Goal: Complete application form

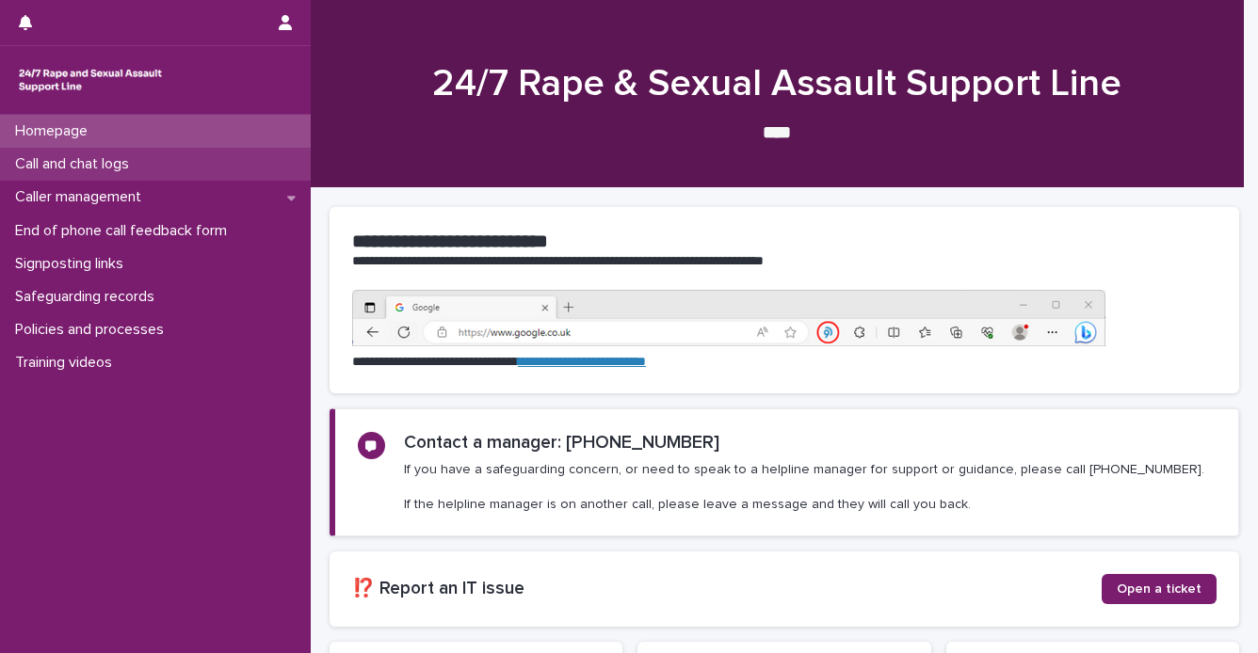
click at [117, 166] on p "Call and chat logs" at bounding box center [76, 164] width 137 height 18
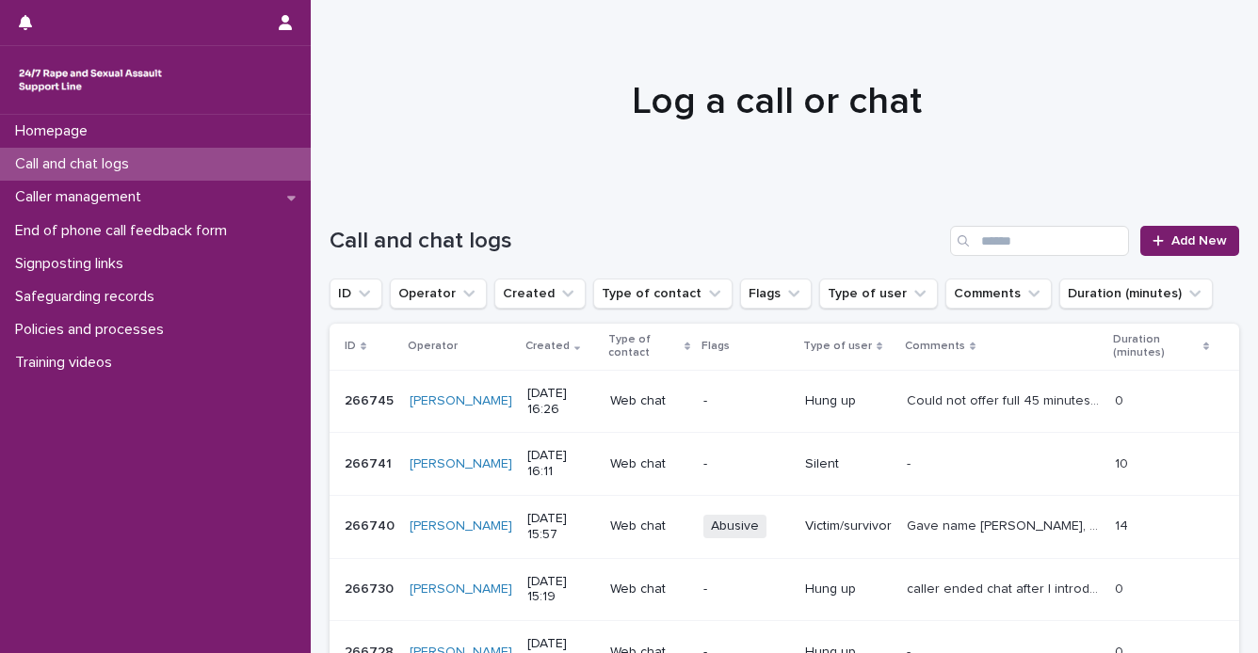
click at [90, 99] on div at bounding box center [155, 80] width 311 height 68
click at [104, 182] on div "Caller management" at bounding box center [155, 197] width 311 height 33
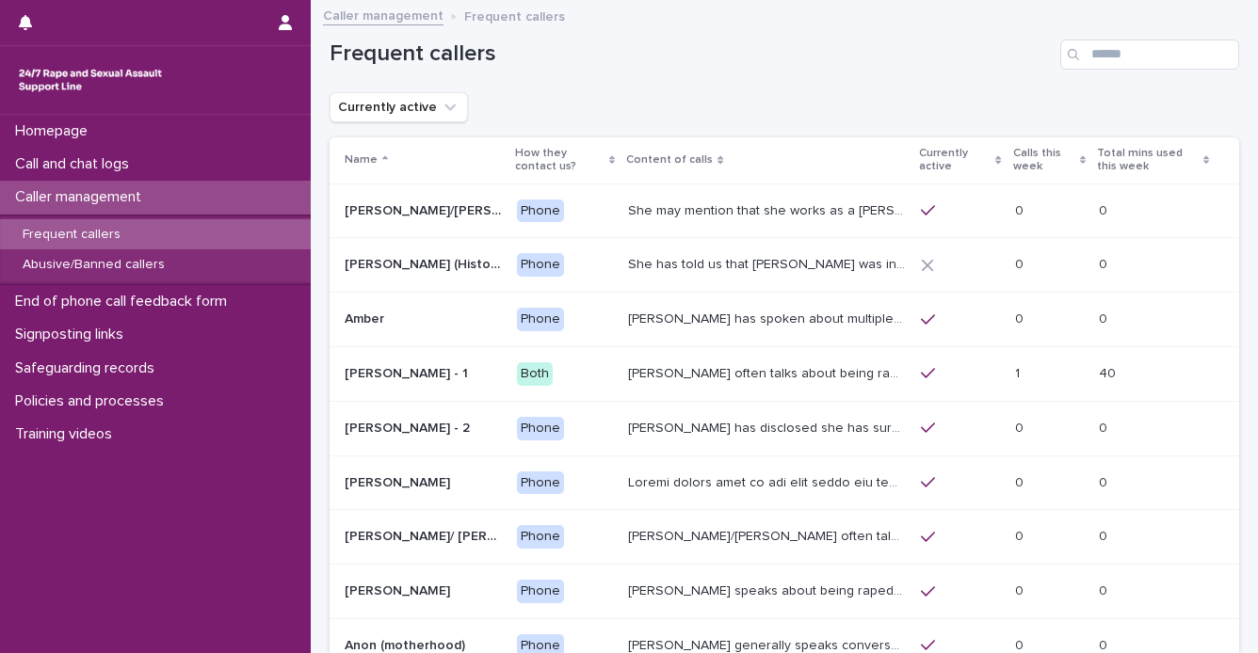
click at [103, 238] on p "Frequent callers" at bounding box center [72, 235] width 128 height 16
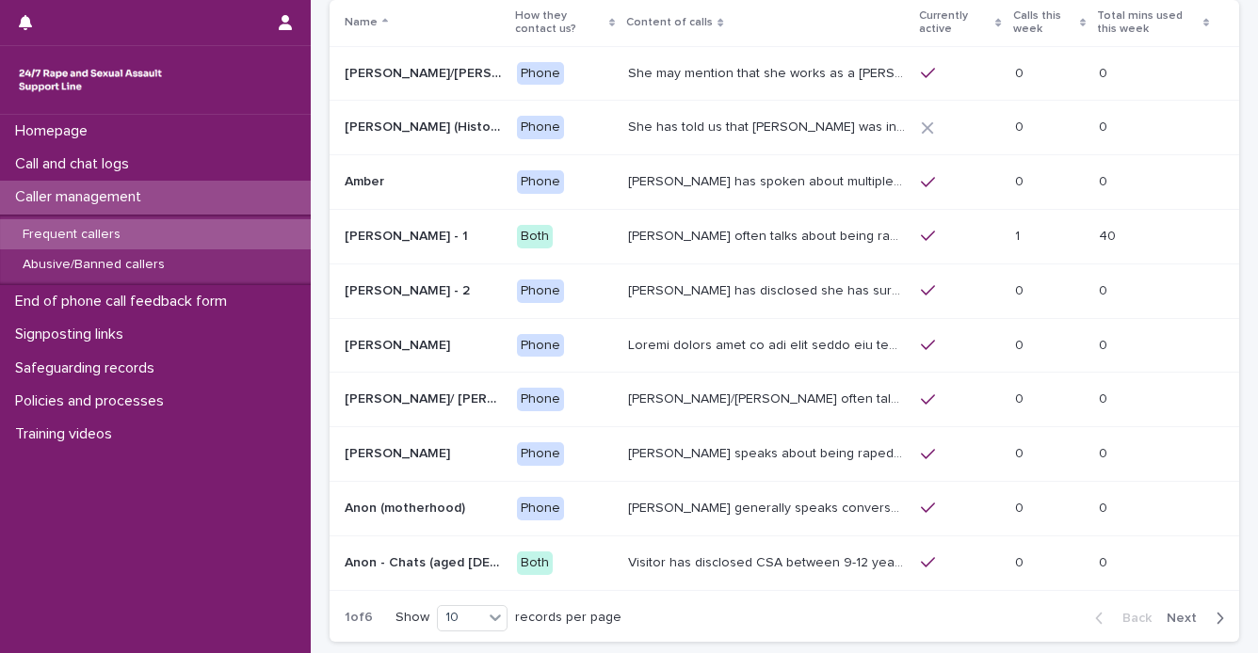
scroll to position [171, 0]
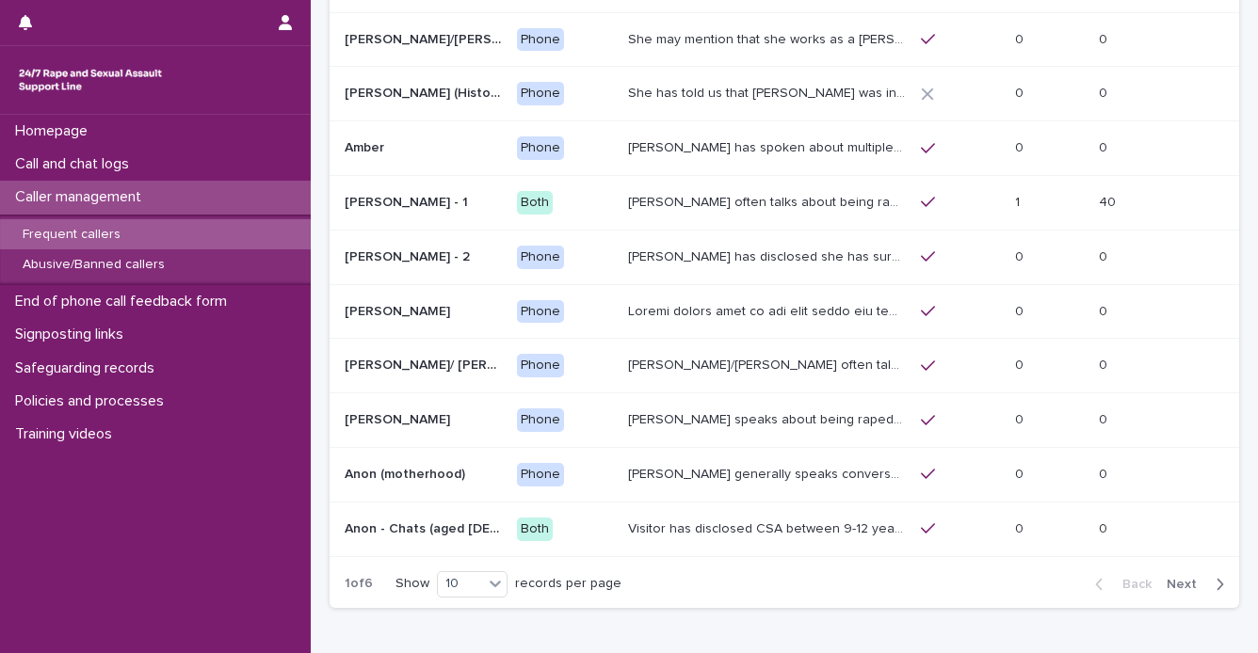
click at [1179, 580] on span "Next" at bounding box center [1187, 584] width 41 height 13
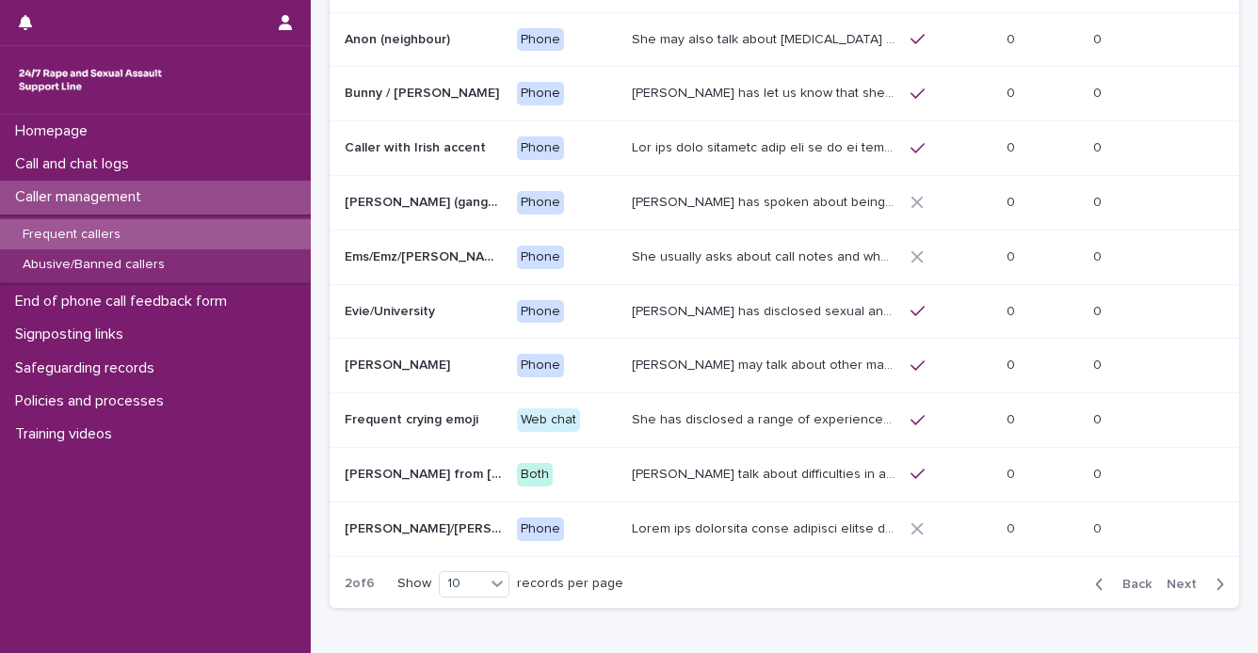
click at [1179, 580] on span "Next" at bounding box center [1187, 584] width 41 height 13
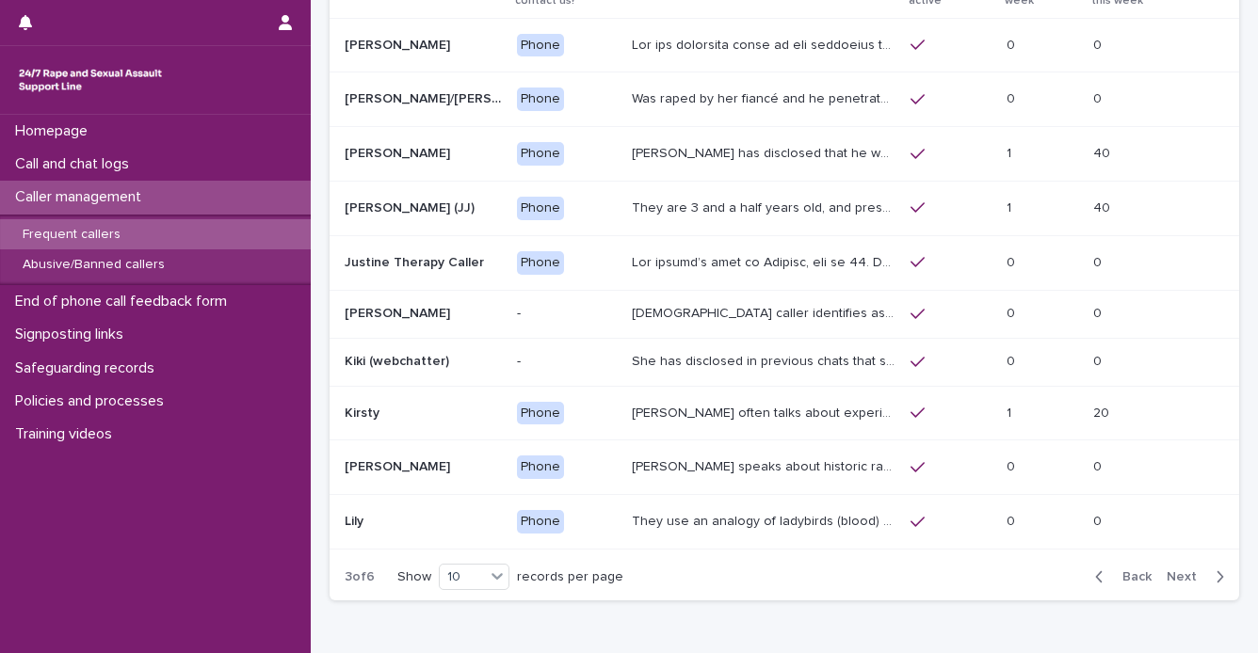
click at [1179, 580] on span "Next" at bounding box center [1187, 577] width 41 height 13
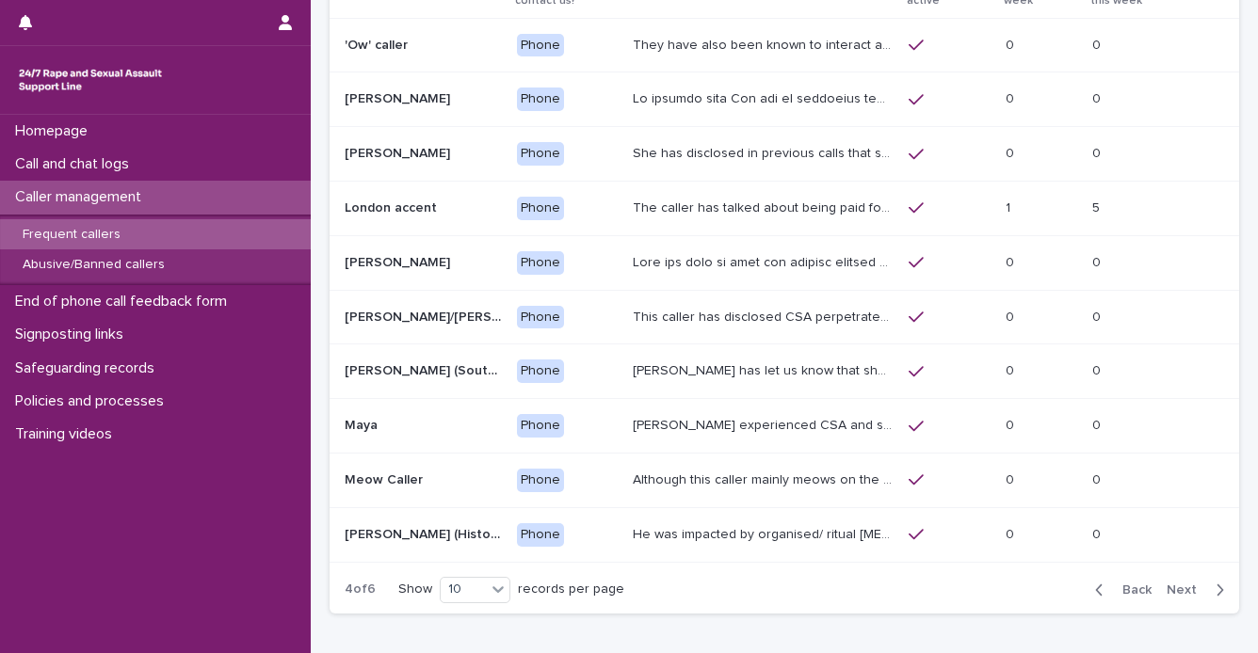
scroll to position [171, 0]
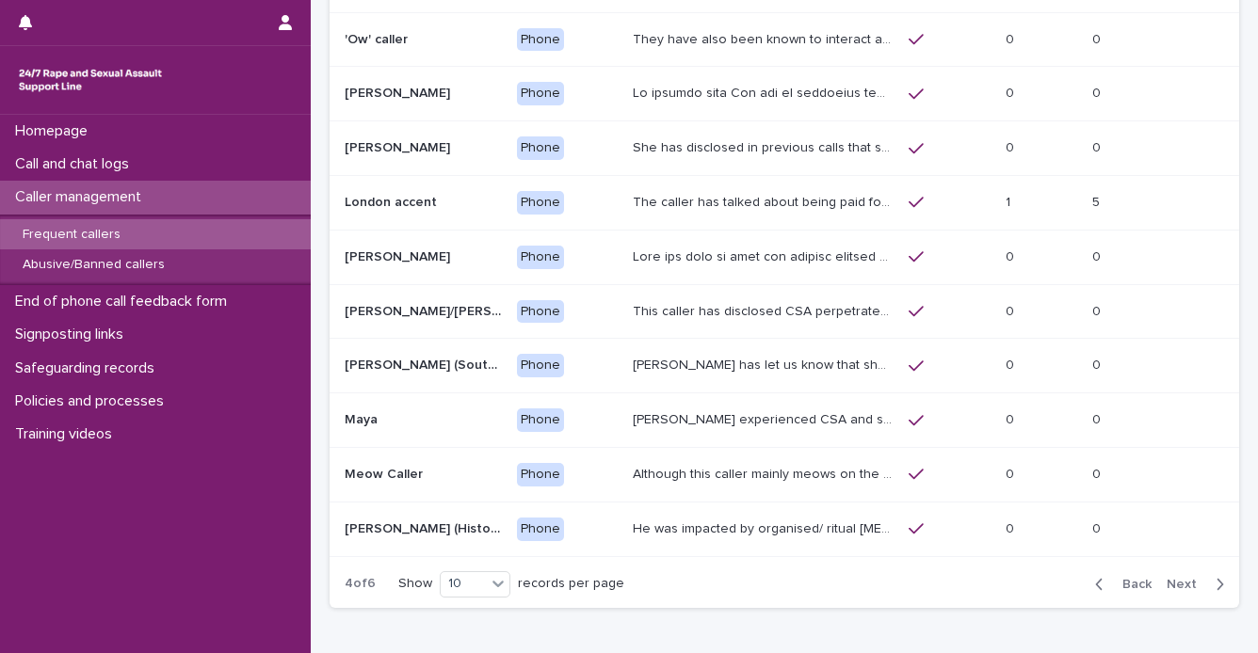
click at [835, 201] on p "The caller has talked about being paid for sex with older men. Gang ‘leaders’ a…" at bounding box center [765, 201] width 265 height 20
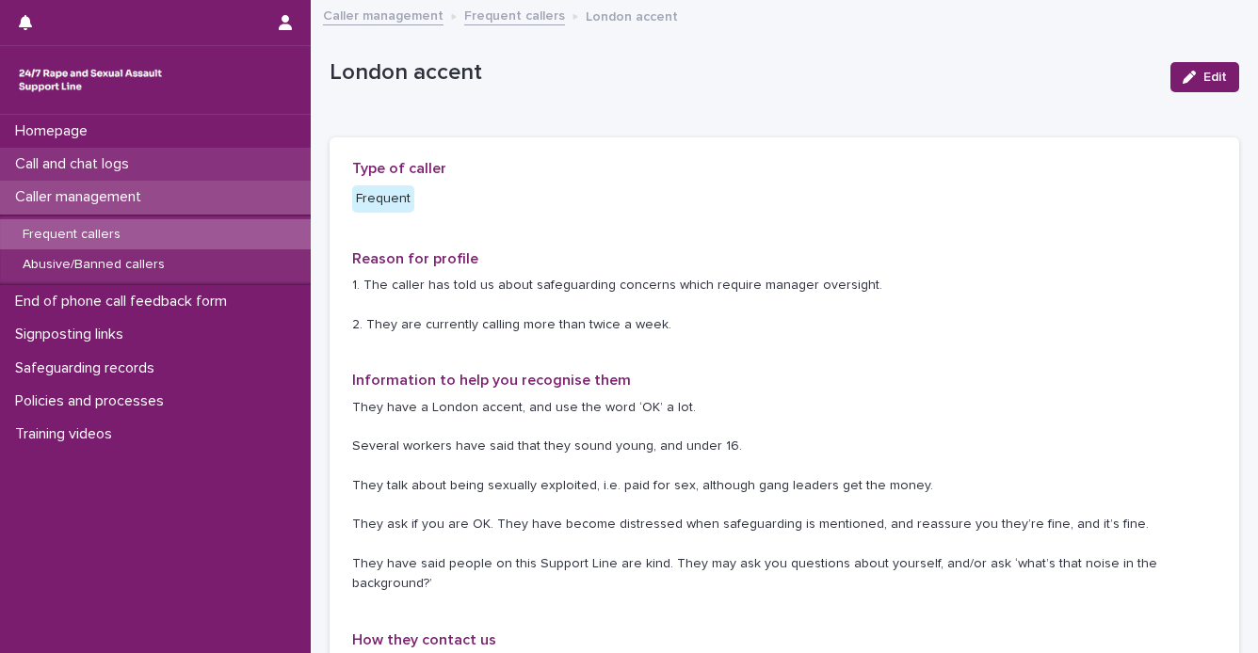
click at [160, 153] on div "Call and chat logs" at bounding box center [155, 164] width 311 height 33
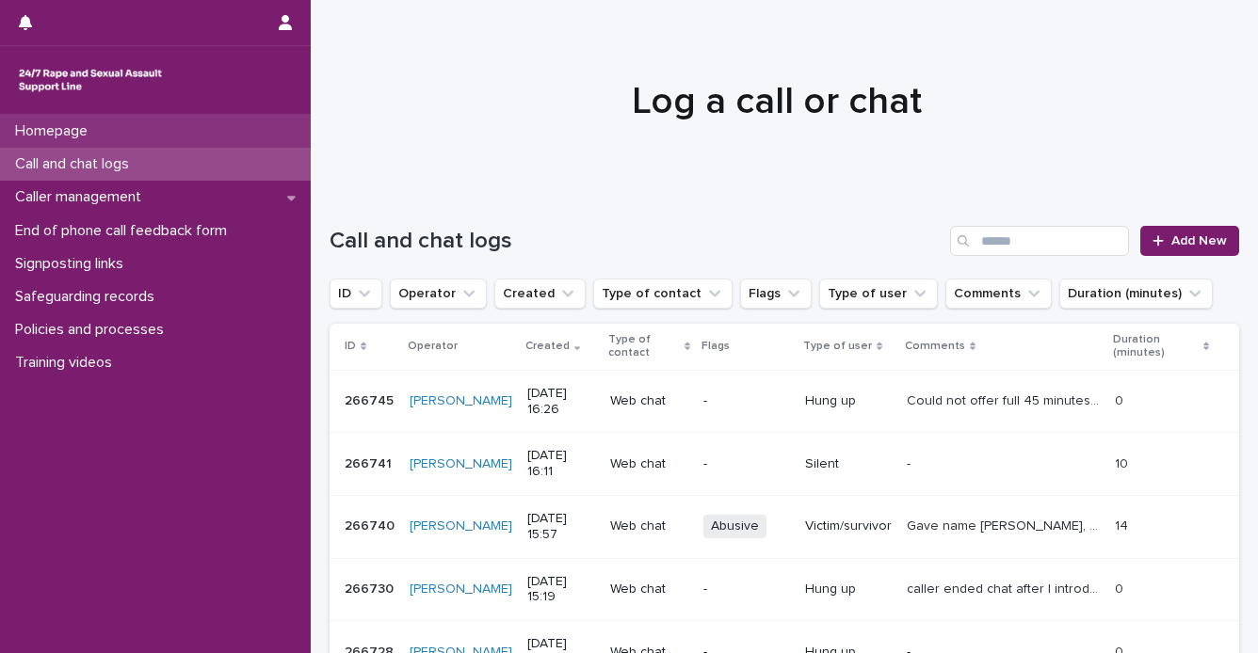
click at [150, 136] on div "Homepage" at bounding box center [155, 131] width 311 height 33
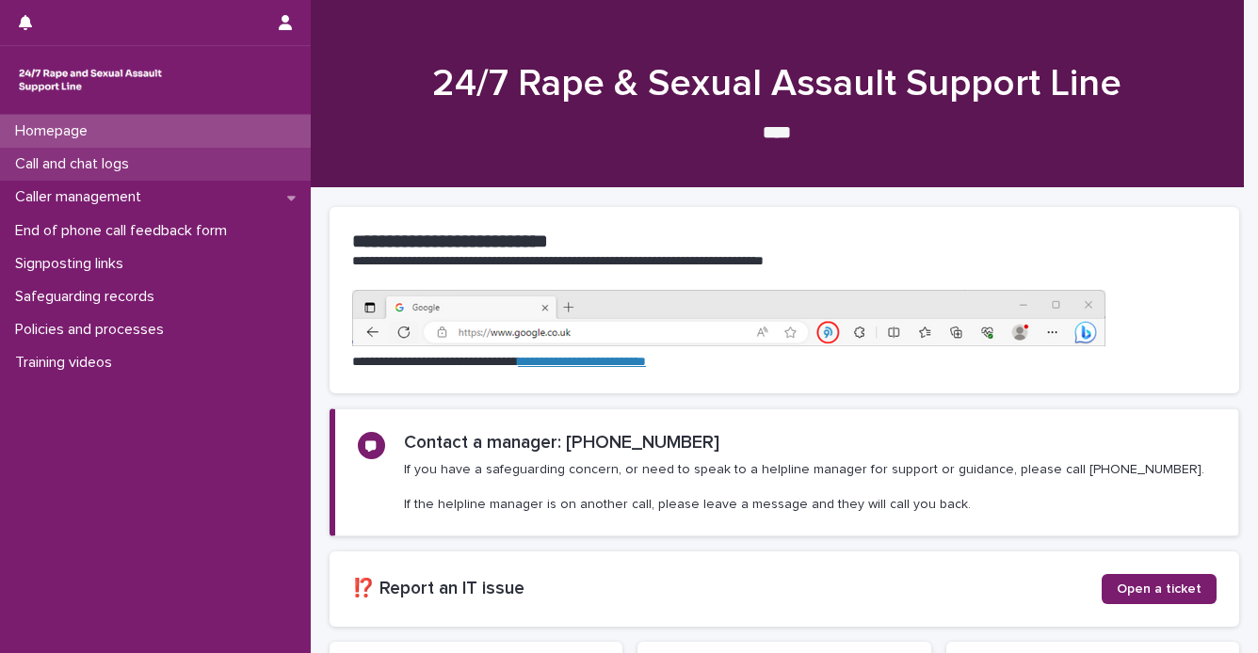
click at [207, 171] on div "Call and chat logs" at bounding box center [155, 164] width 311 height 33
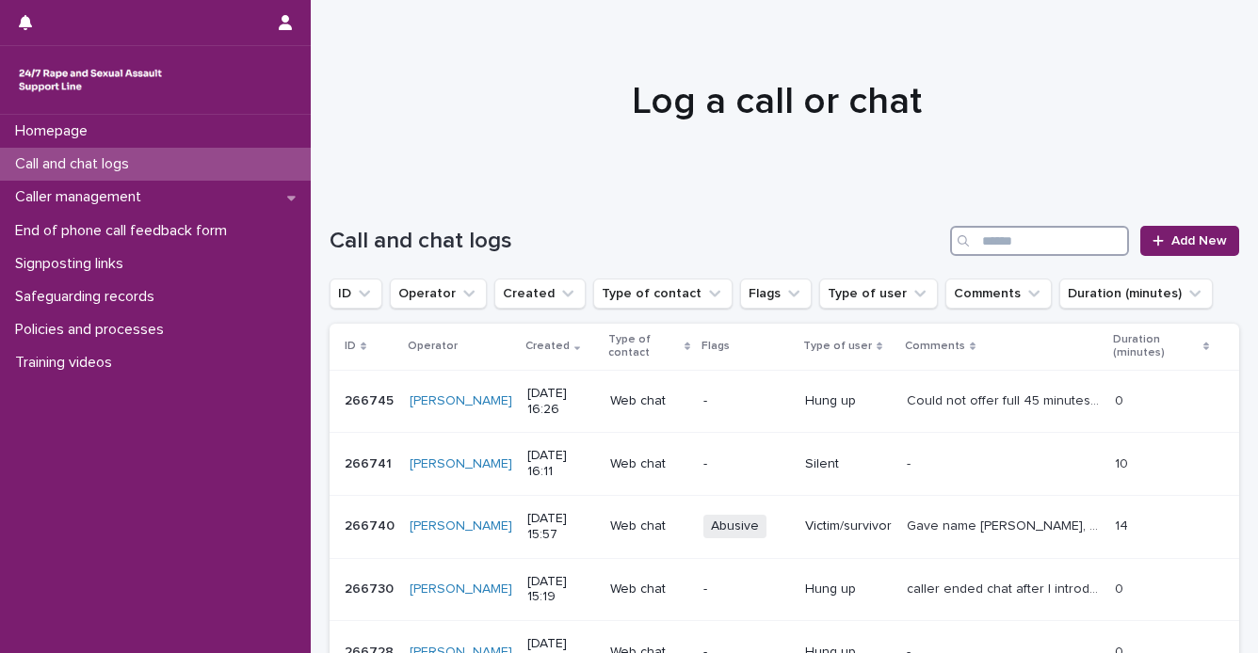
click at [1054, 242] on input "Search" at bounding box center [1039, 241] width 179 height 30
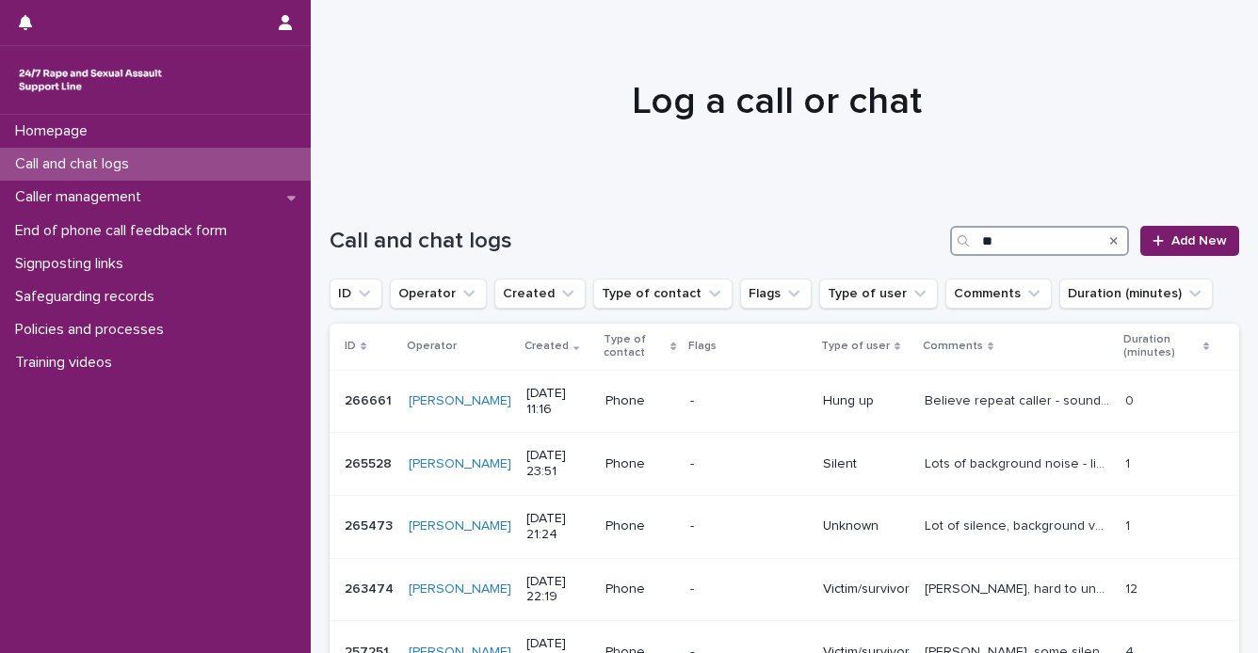
type input "*"
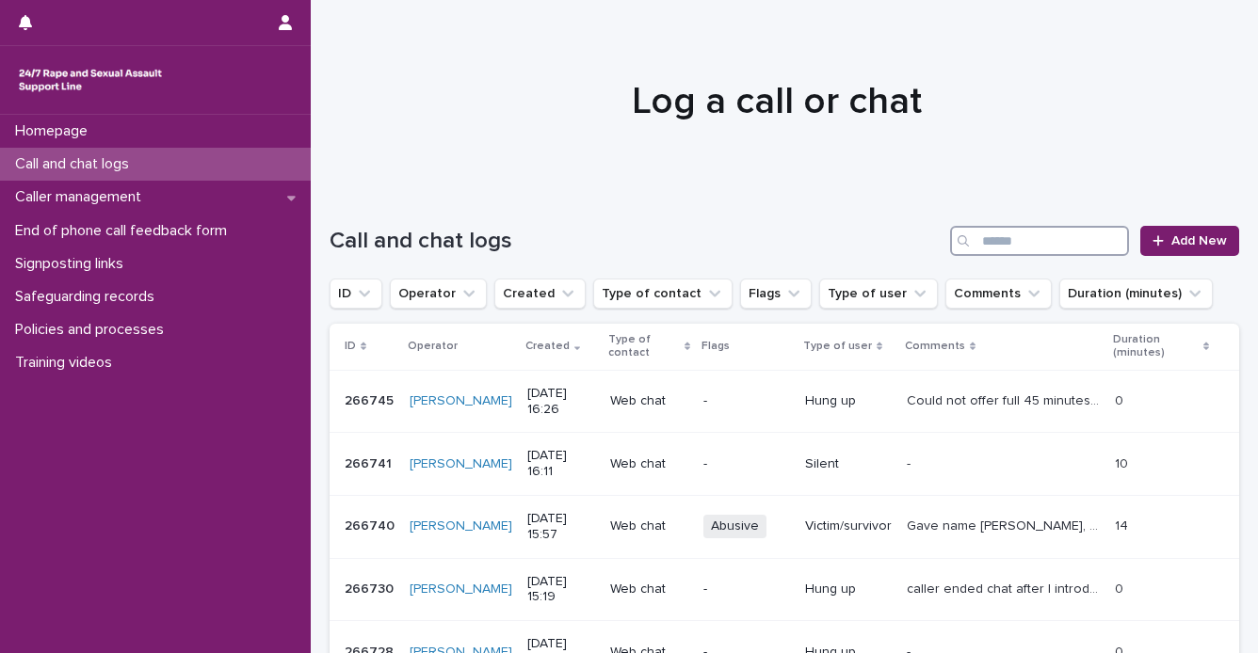
click at [984, 248] on input "Search" at bounding box center [1039, 241] width 179 height 30
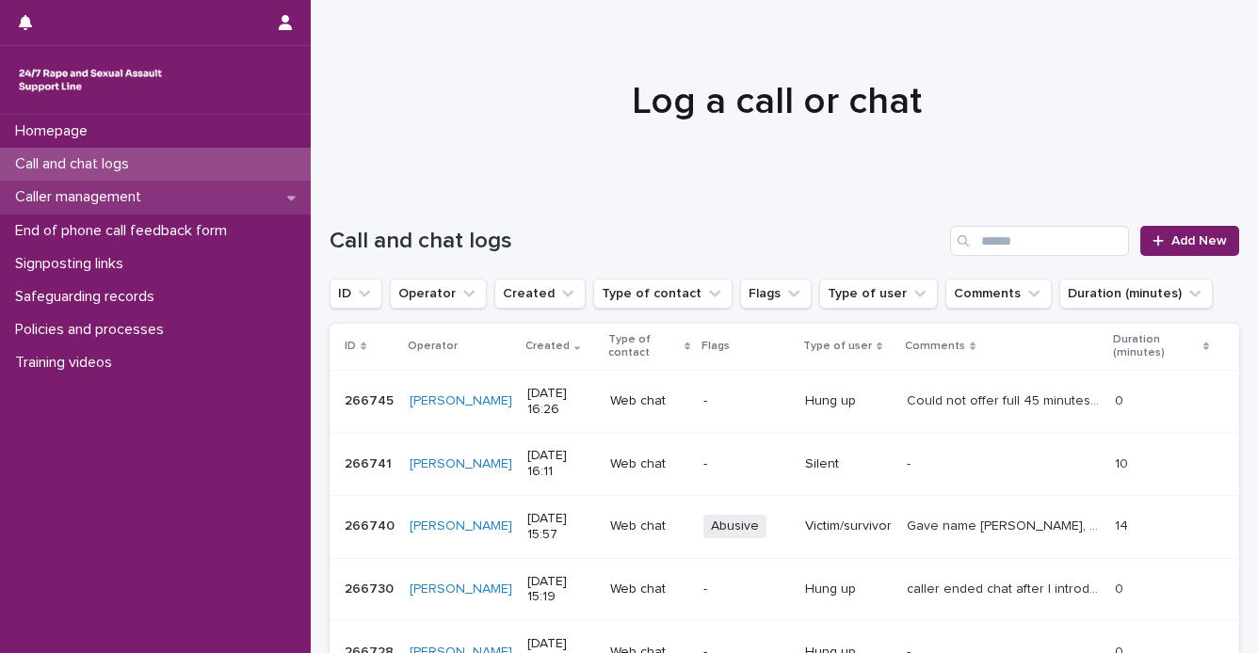
click at [2, 210] on div "Caller management" at bounding box center [155, 197] width 311 height 33
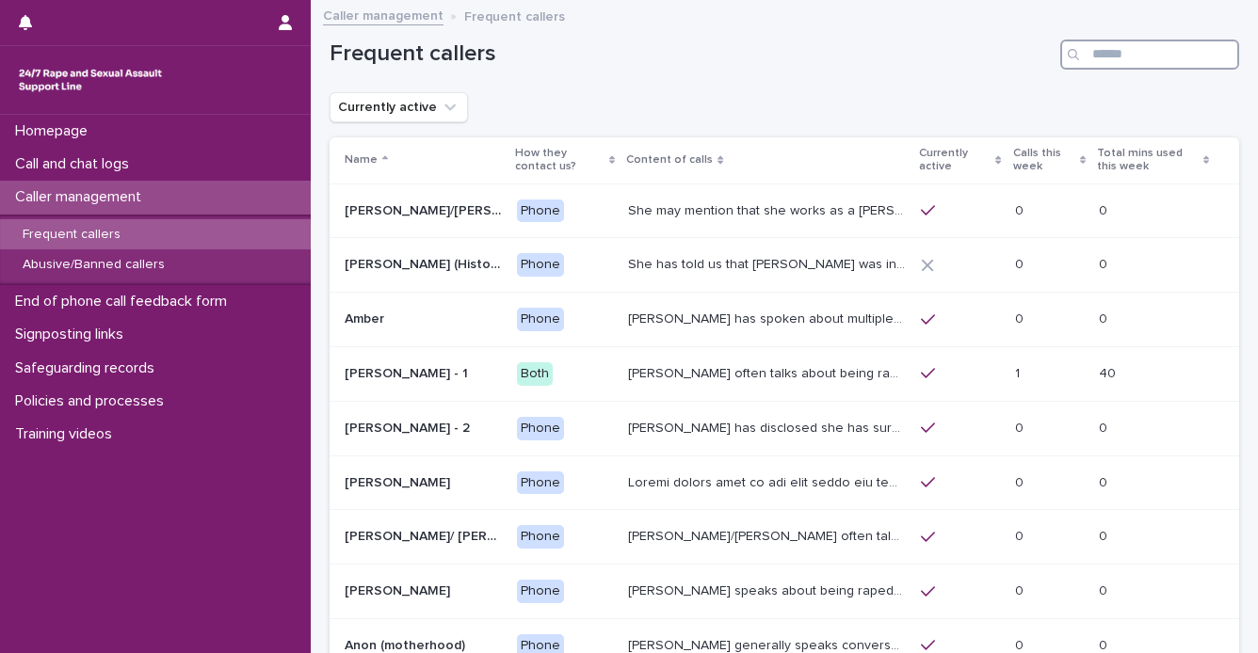
click at [1176, 65] on input "Search" at bounding box center [1149, 55] width 179 height 30
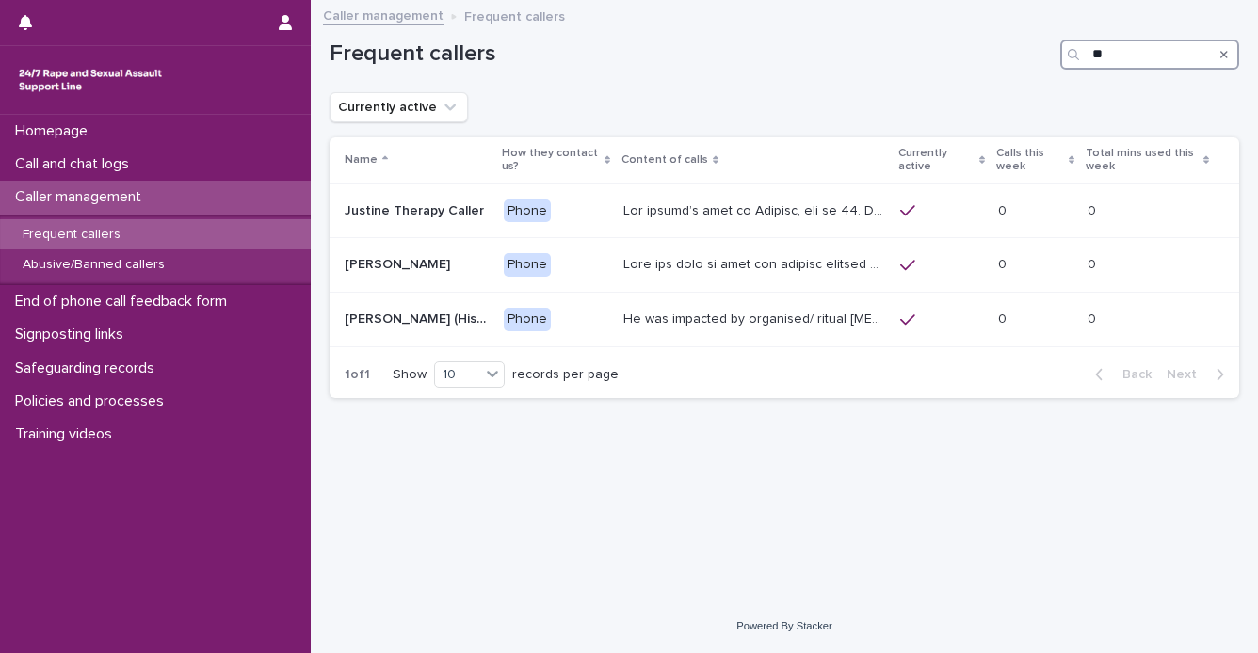
type input "*"
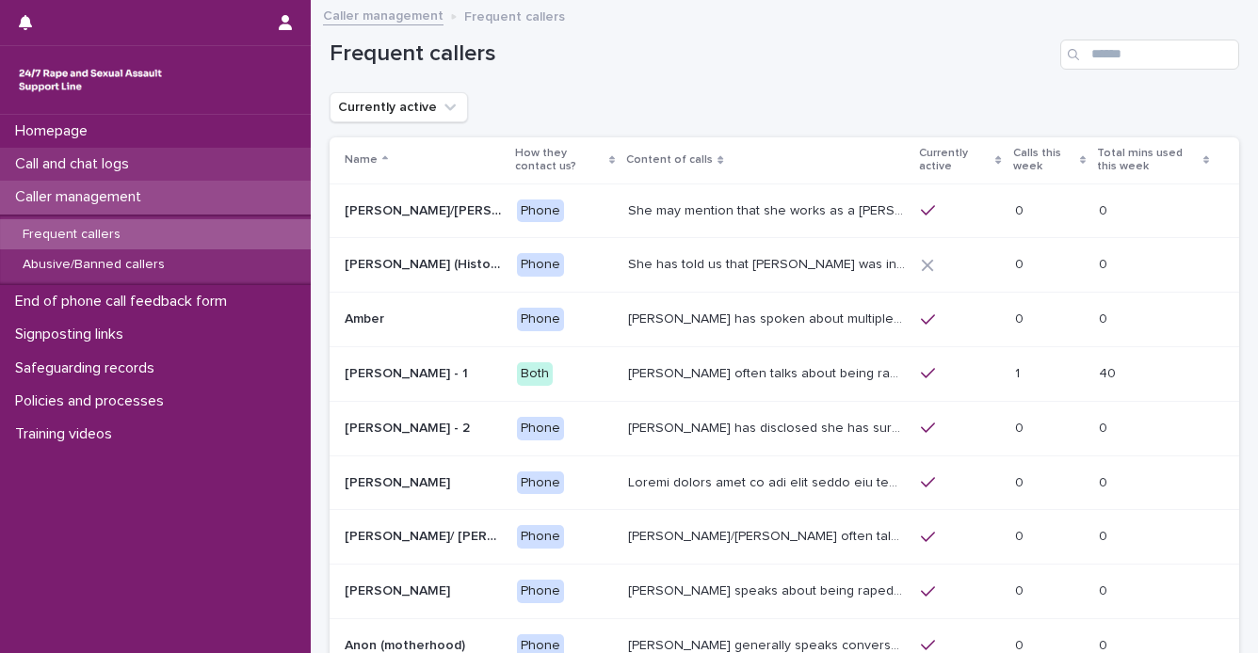
click at [134, 168] on p "Call and chat logs" at bounding box center [76, 164] width 137 height 18
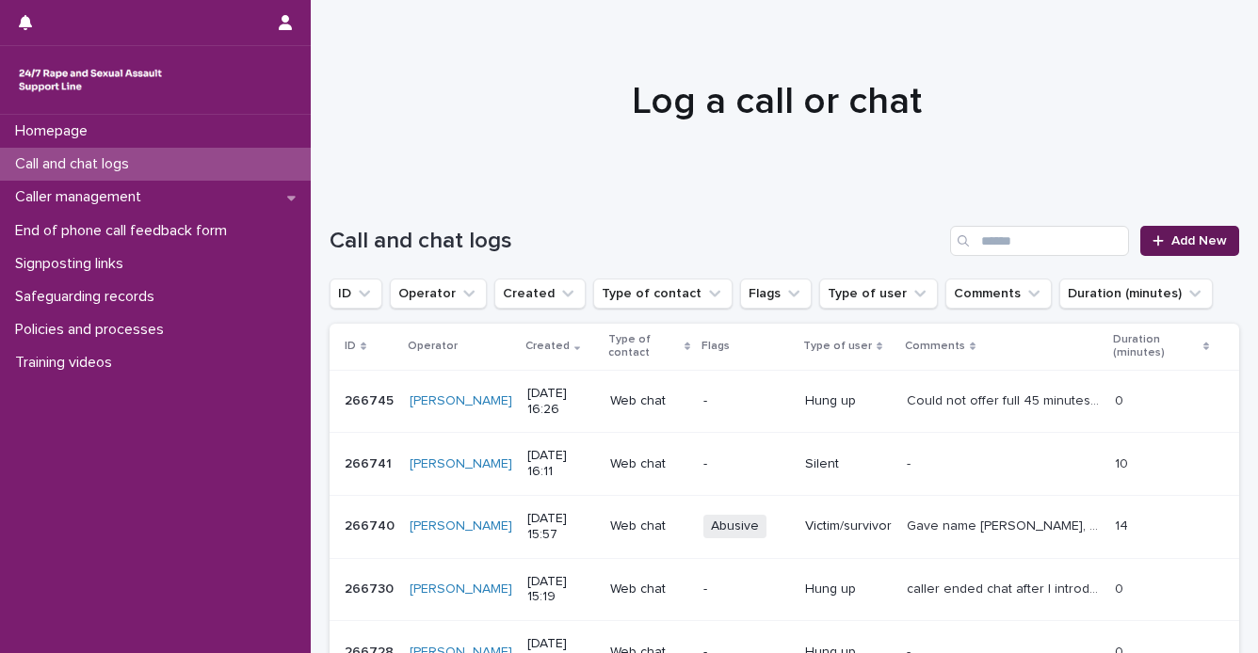
click at [1153, 240] on div at bounding box center [1161, 240] width 19 height 13
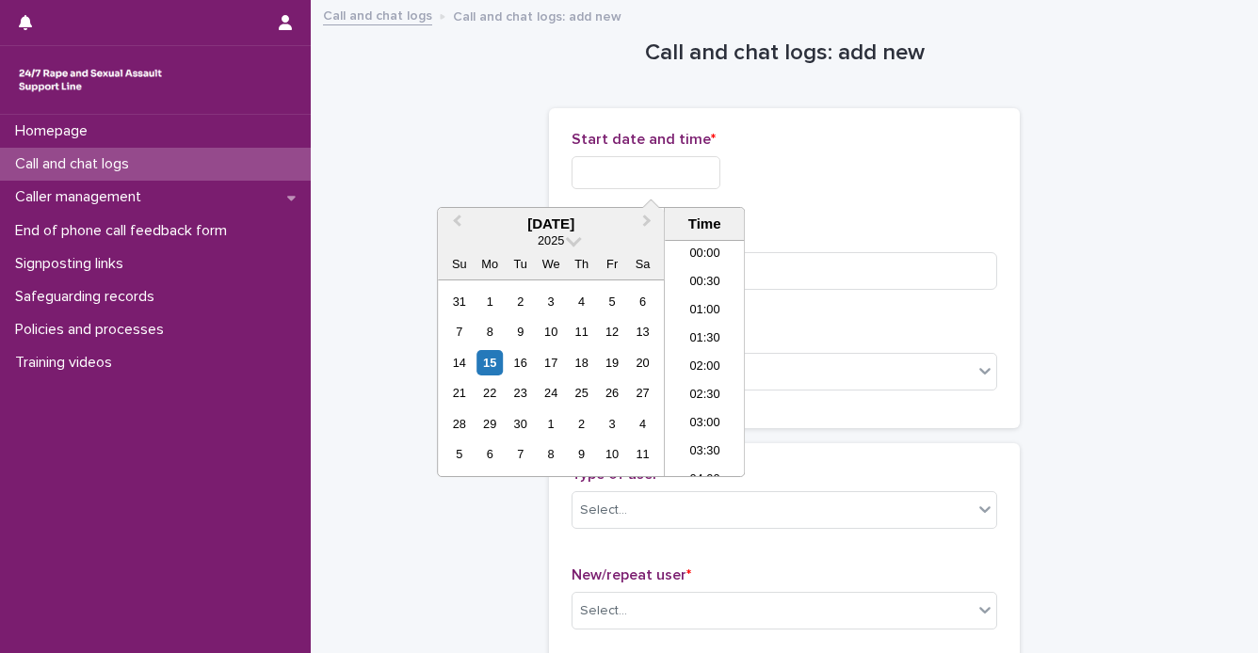
click at [591, 170] on input "text" at bounding box center [645, 172] width 149 height 33
click at [484, 355] on div "15" at bounding box center [489, 362] width 25 height 25
drag, startPoint x: 635, startPoint y: 169, endPoint x: 731, endPoint y: 172, distance: 96.1
click at [720, 172] on input "**********" at bounding box center [645, 172] width 149 height 33
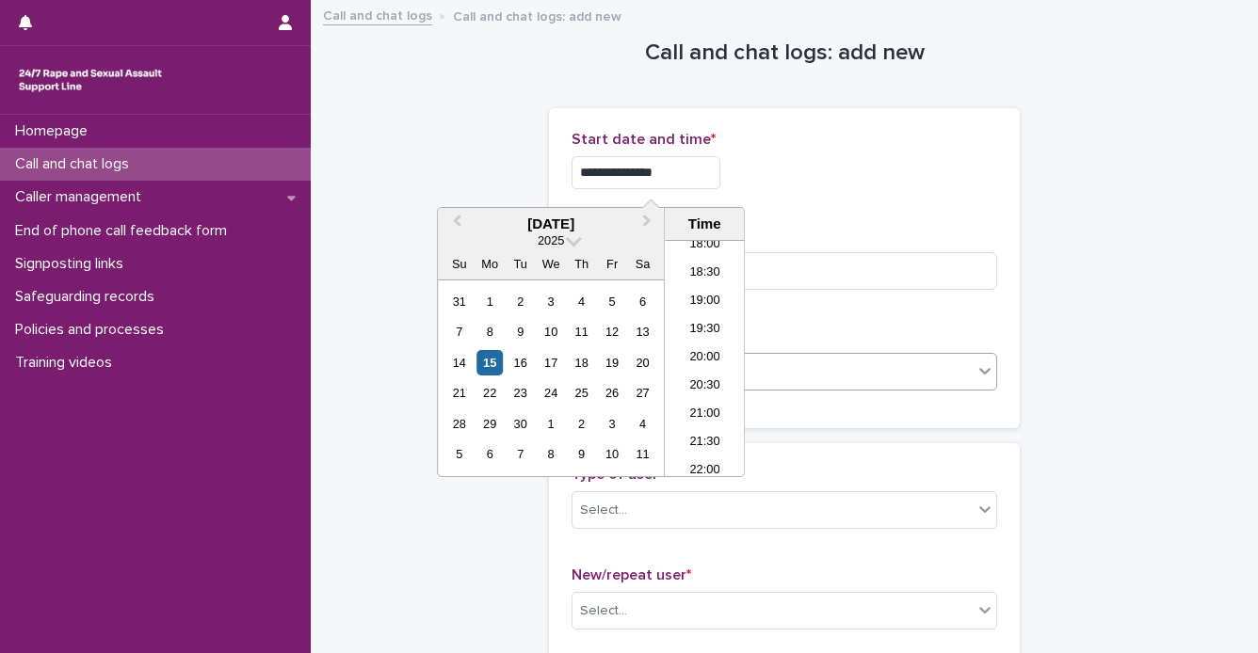
type input "**********"
click at [899, 380] on div "Select..." at bounding box center [772, 372] width 400 height 31
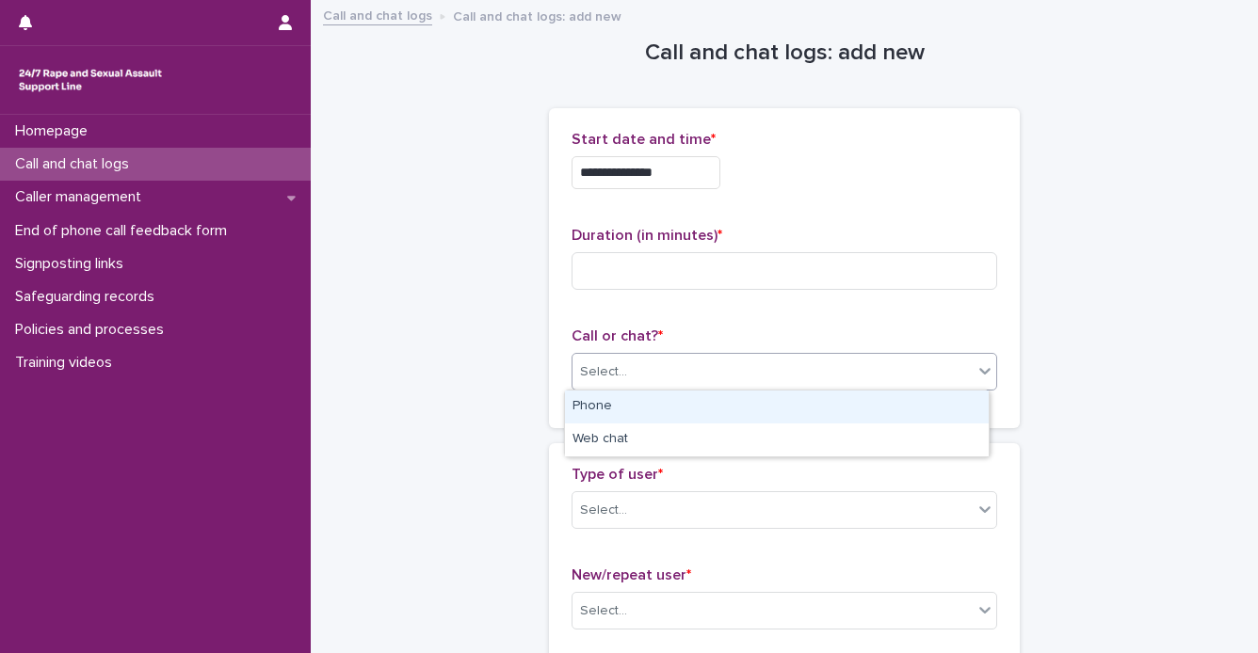
click at [859, 415] on div "Phone" at bounding box center [777, 407] width 424 height 33
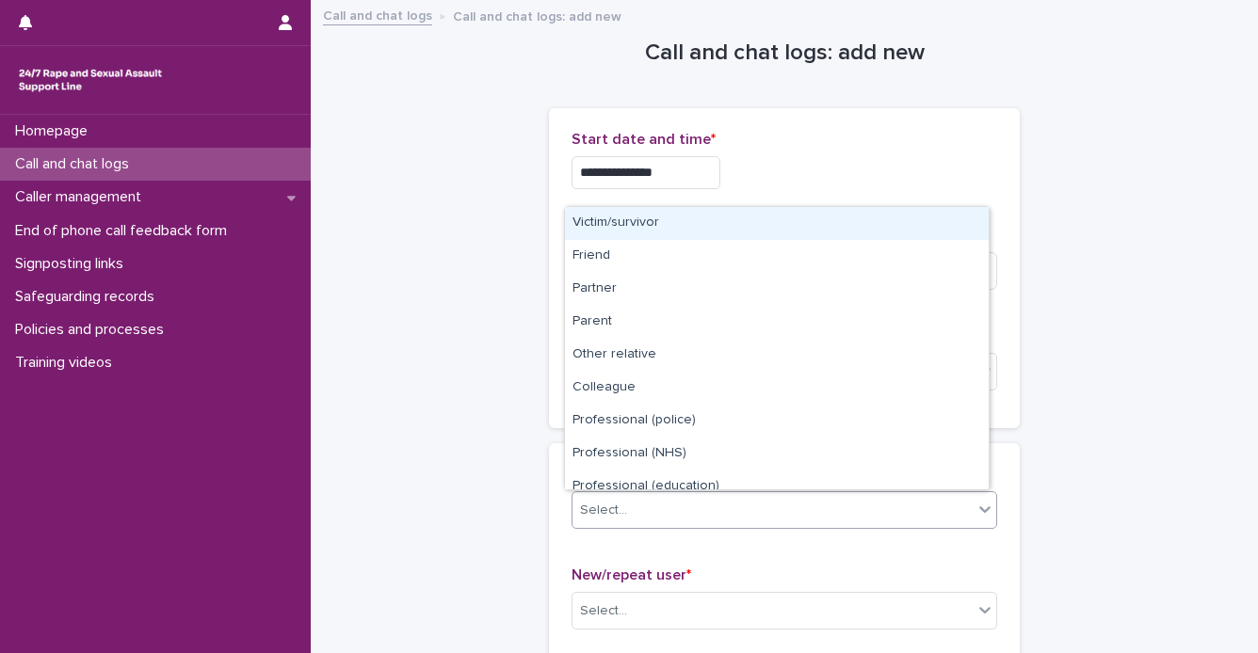
click at [980, 517] on icon at bounding box center [984, 509] width 19 height 19
click at [897, 229] on div "Victim/survivor" at bounding box center [777, 223] width 424 height 33
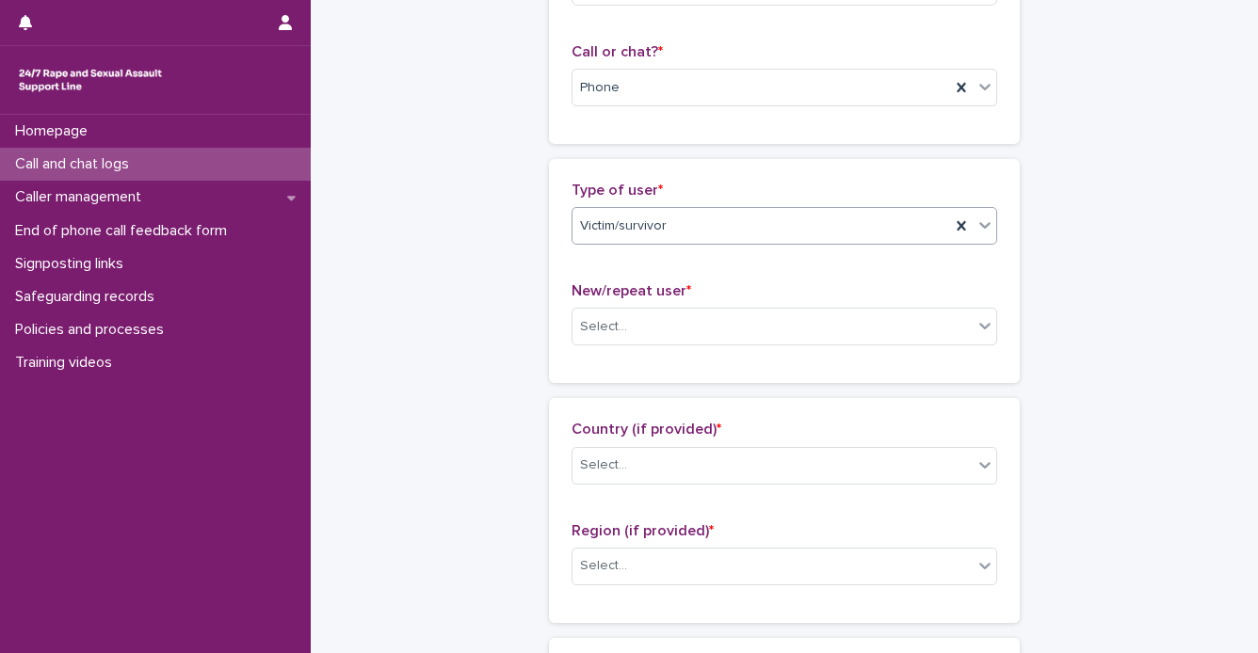
scroll to position [293, 0]
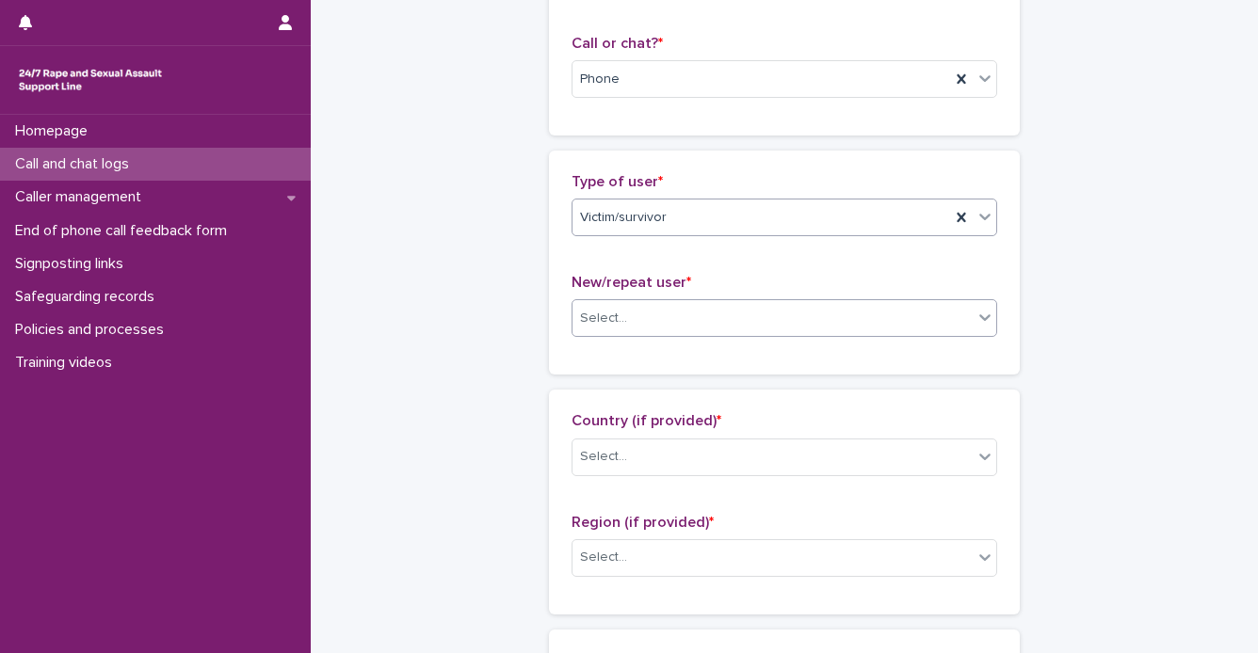
click at [963, 325] on div "Select..." at bounding box center [772, 318] width 400 height 31
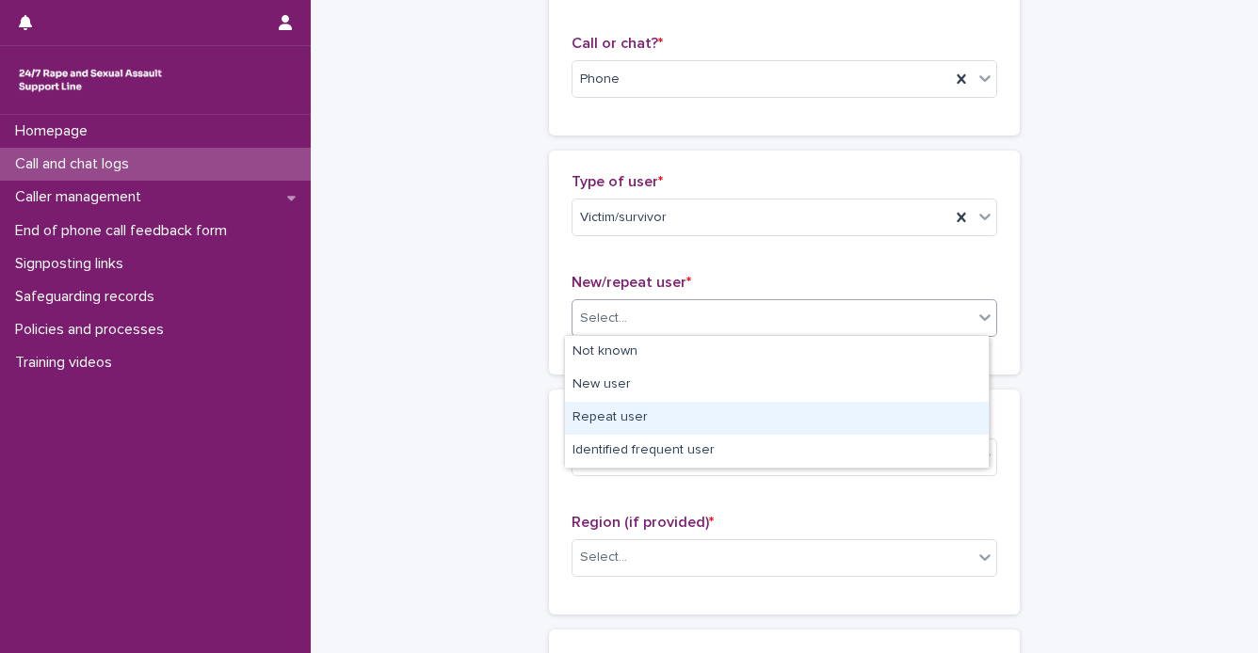
click at [936, 414] on div "Repeat user" at bounding box center [777, 418] width 424 height 33
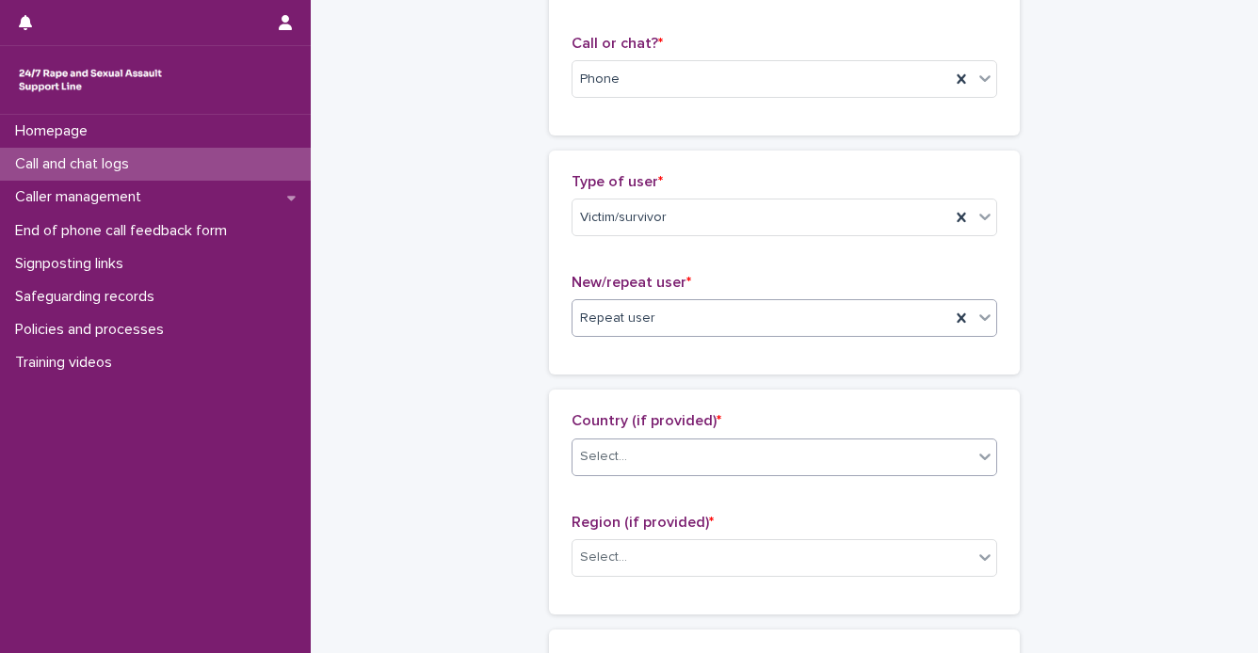
click at [973, 457] on span at bounding box center [973, 457] width 1 height 21
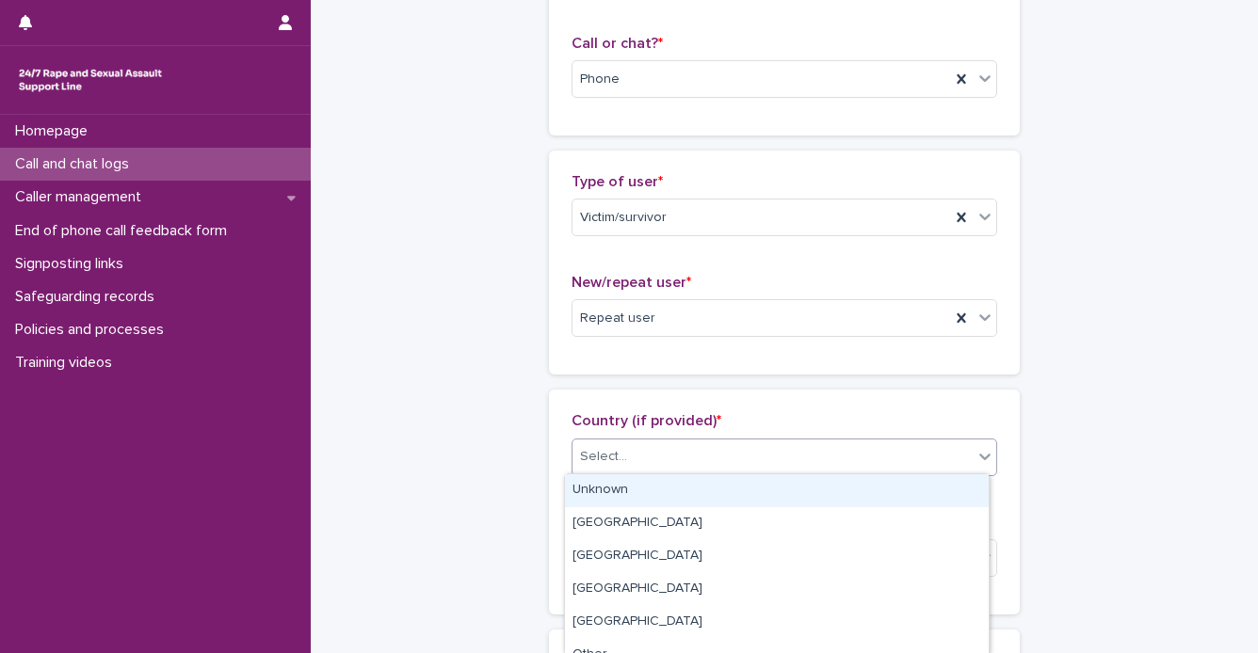
click at [940, 482] on div "Unknown" at bounding box center [777, 491] width 424 height 33
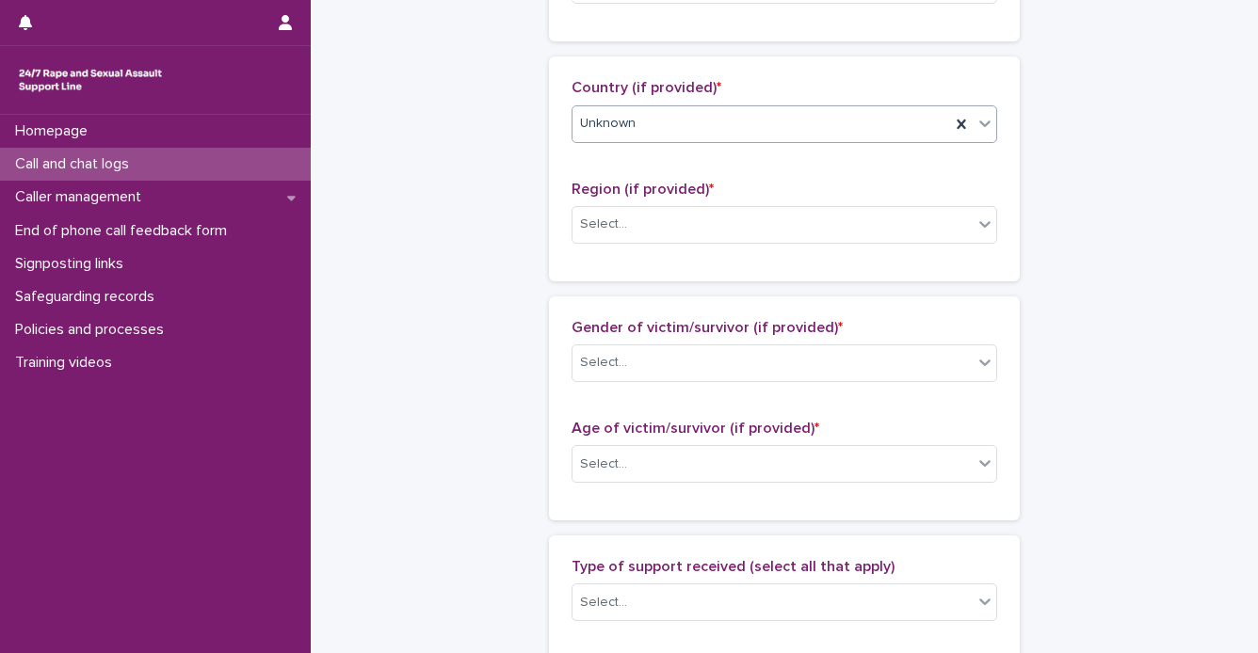
scroll to position [642, 0]
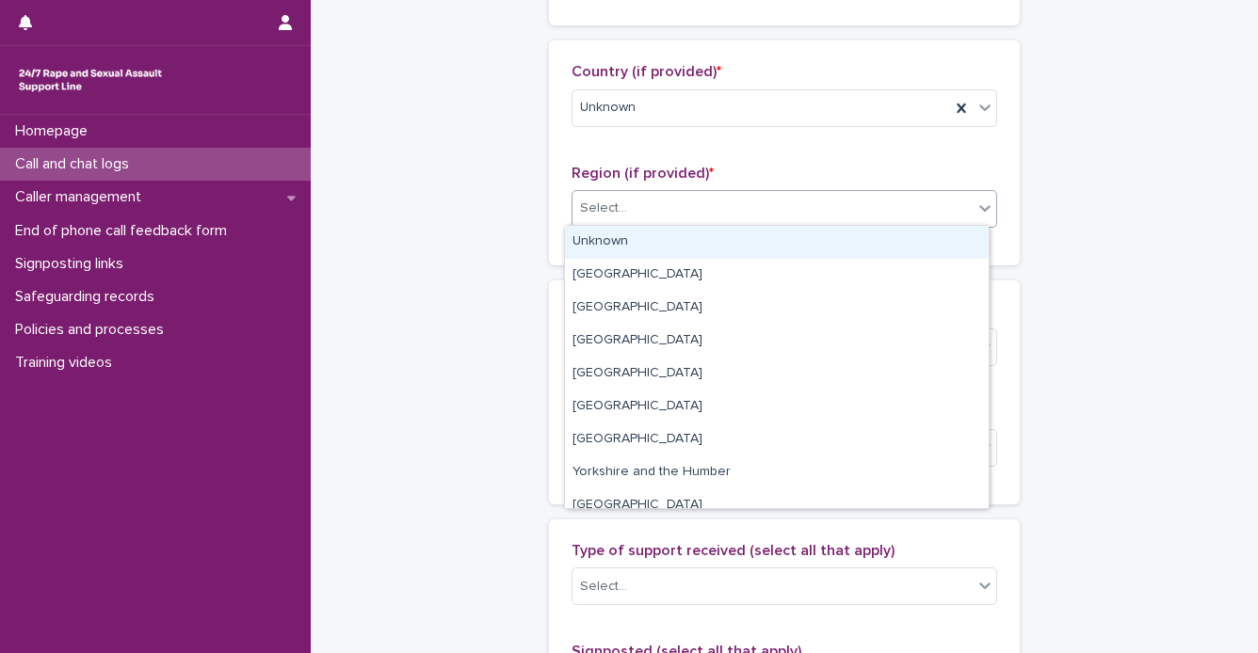
click at [980, 208] on icon at bounding box center [984, 208] width 19 height 19
click at [953, 233] on div "Unknown" at bounding box center [777, 242] width 424 height 33
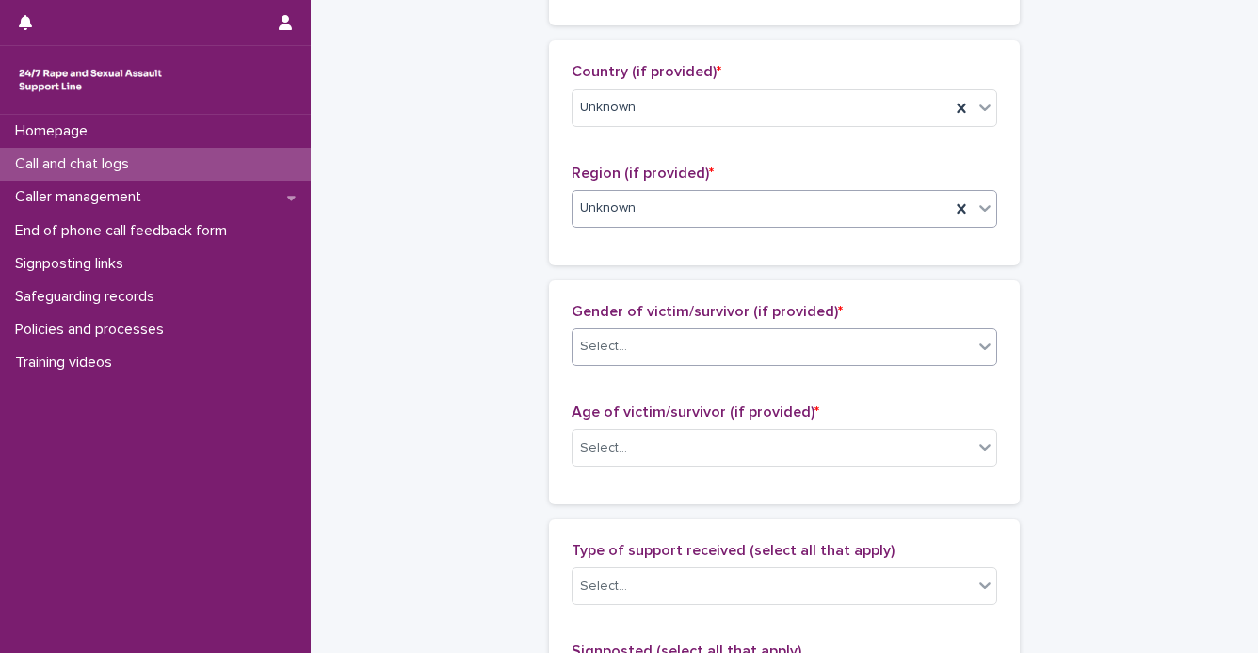
click at [978, 351] on icon at bounding box center [984, 346] width 19 height 19
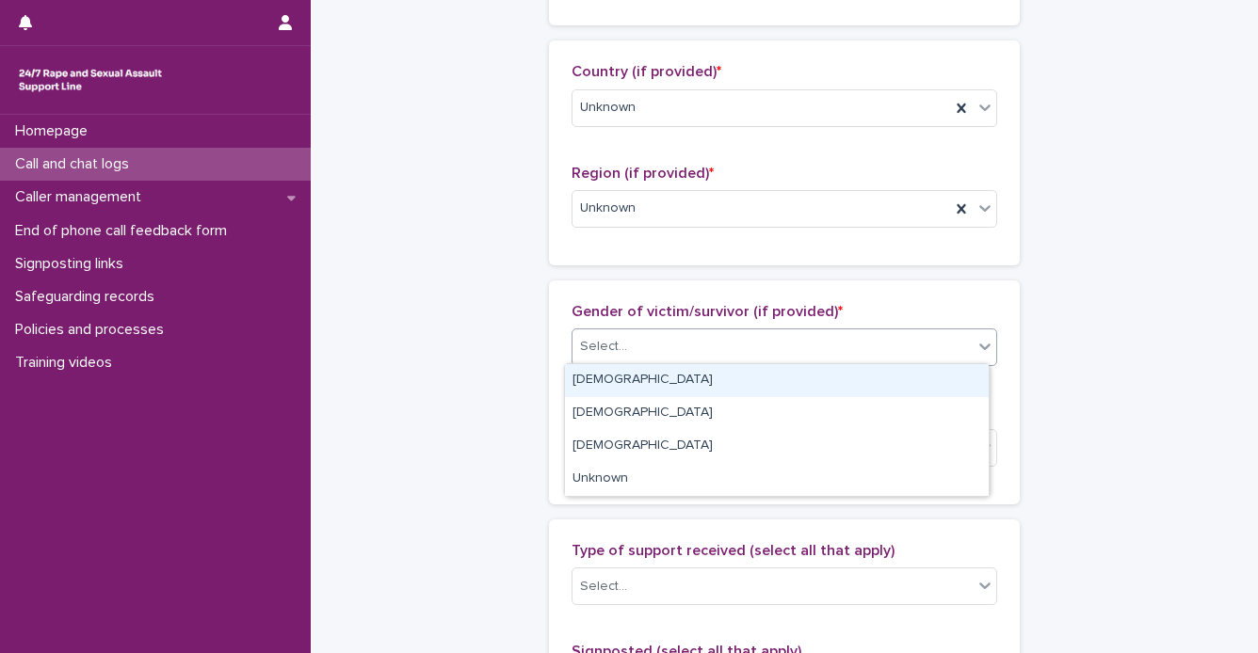
click at [959, 378] on div "[DEMOGRAPHIC_DATA]" at bounding box center [777, 380] width 424 height 33
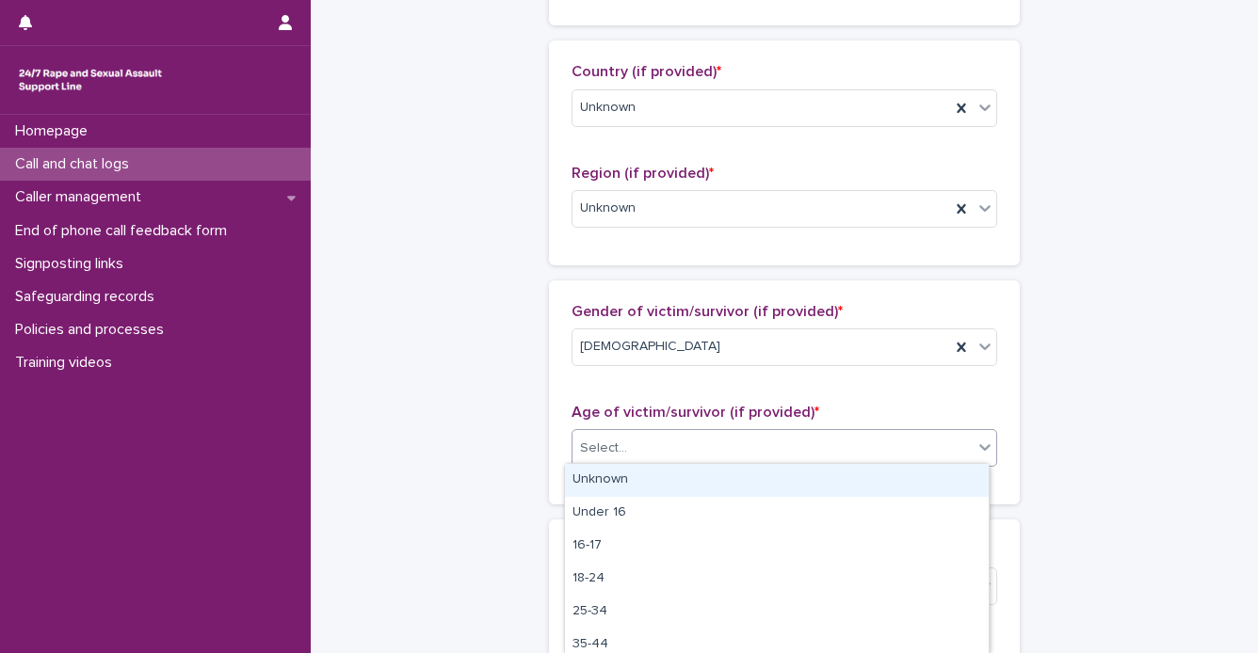
click at [974, 454] on div at bounding box center [985, 447] width 23 height 34
click at [958, 490] on div "Unknown" at bounding box center [777, 480] width 424 height 33
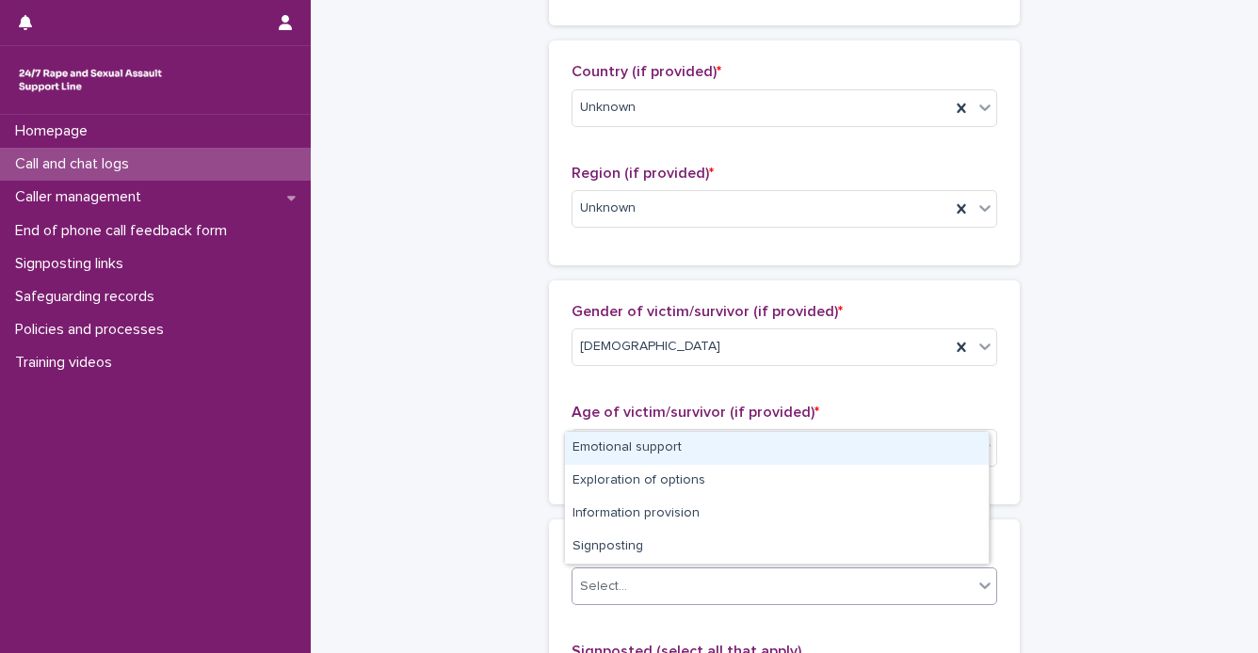
click at [980, 587] on icon at bounding box center [984, 585] width 19 height 19
click at [944, 449] on div "Emotional support" at bounding box center [777, 448] width 424 height 33
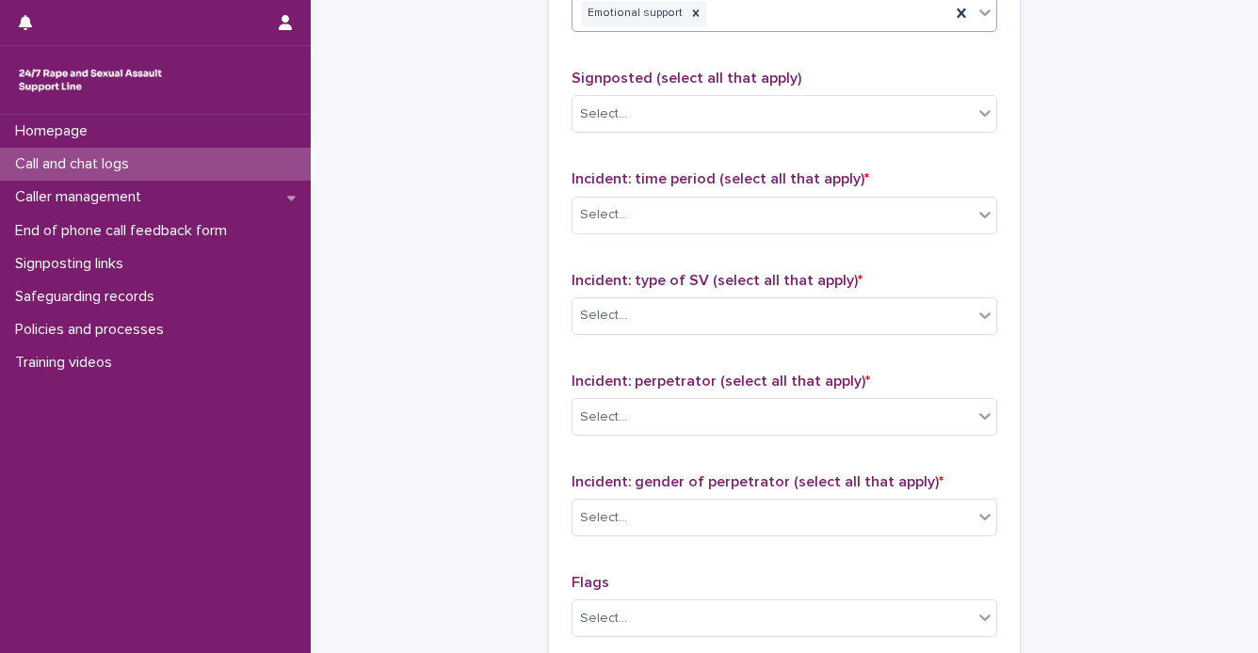
scroll to position [1218, 0]
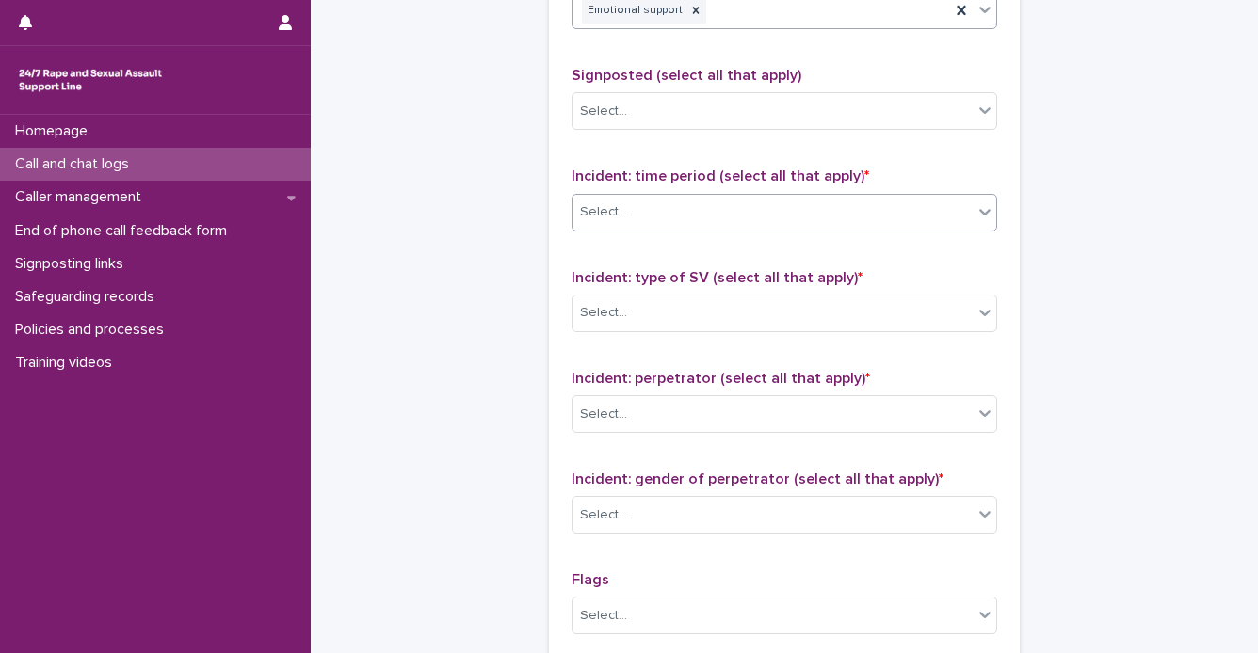
click at [953, 216] on div "Select..." at bounding box center [772, 212] width 400 height 31
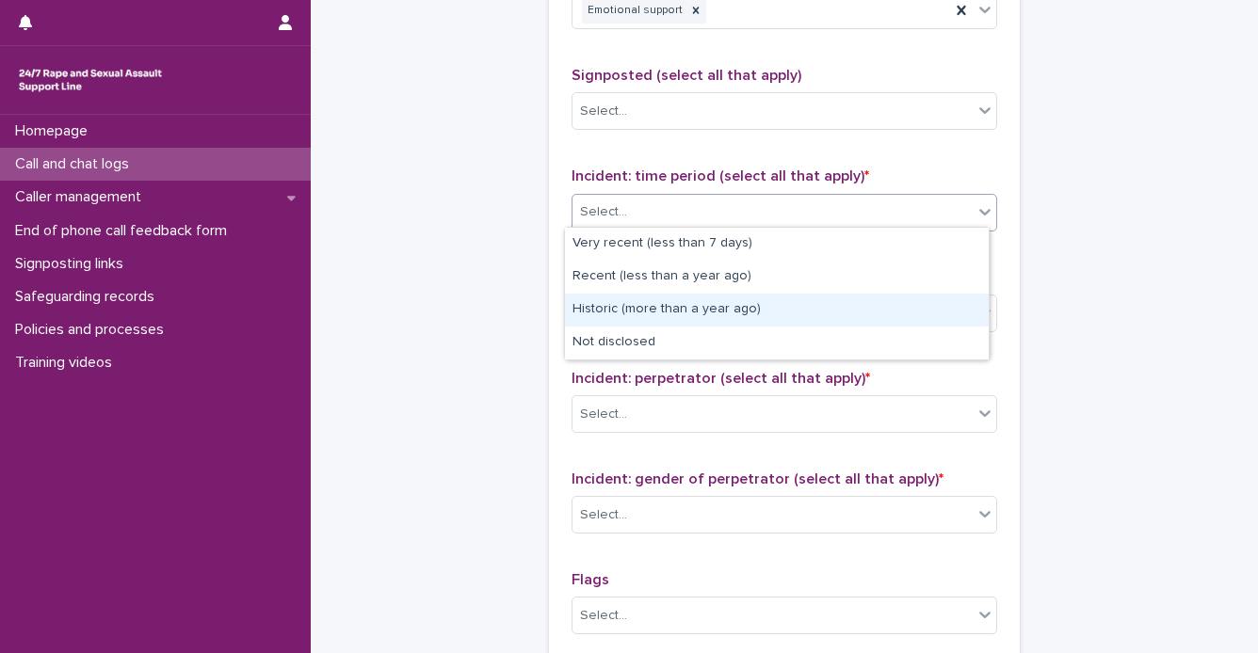
drag, startPoint x: 942, startPoint y: 286, endPoint x: 944, endPoint y: 308, distance: 21.8
click at [945, 308] on div "Historic (more than a year ago)" at bounding box center [777, 310] width 424 height 33
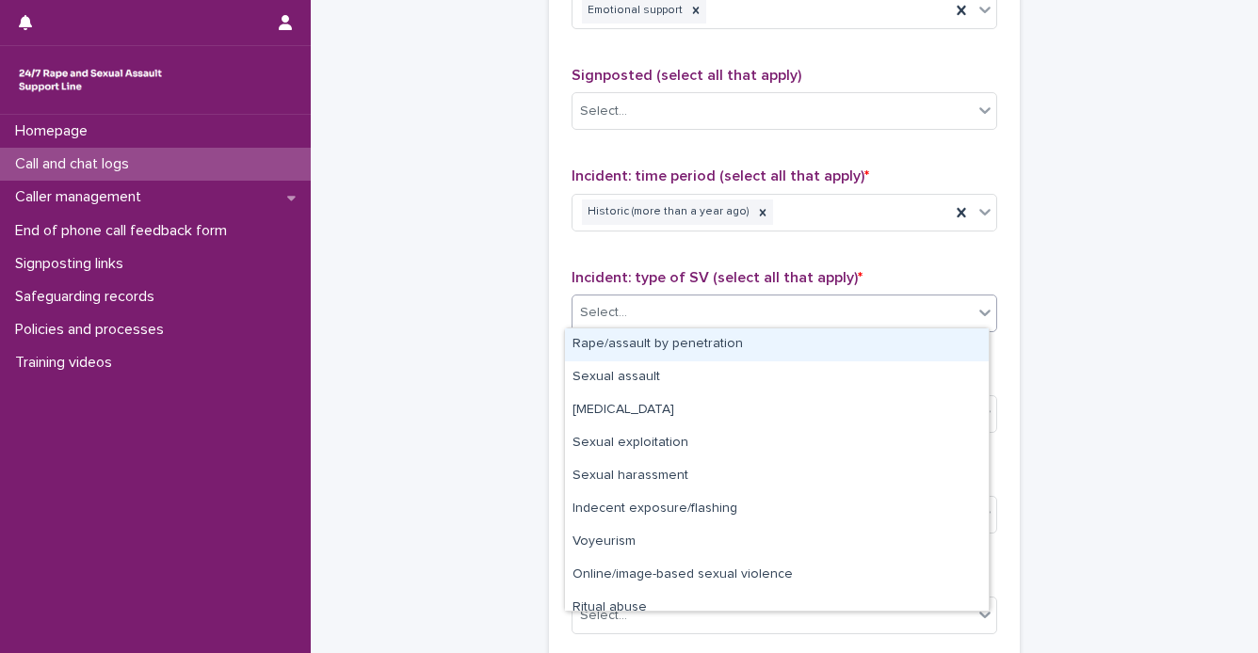
click at [975, 306] on icon at bounding box center [984, 312] width 19 height 19
click at [961, 336] on div "Rape/assault by penetration" at bounding box center [777, 345] width 424 height 33
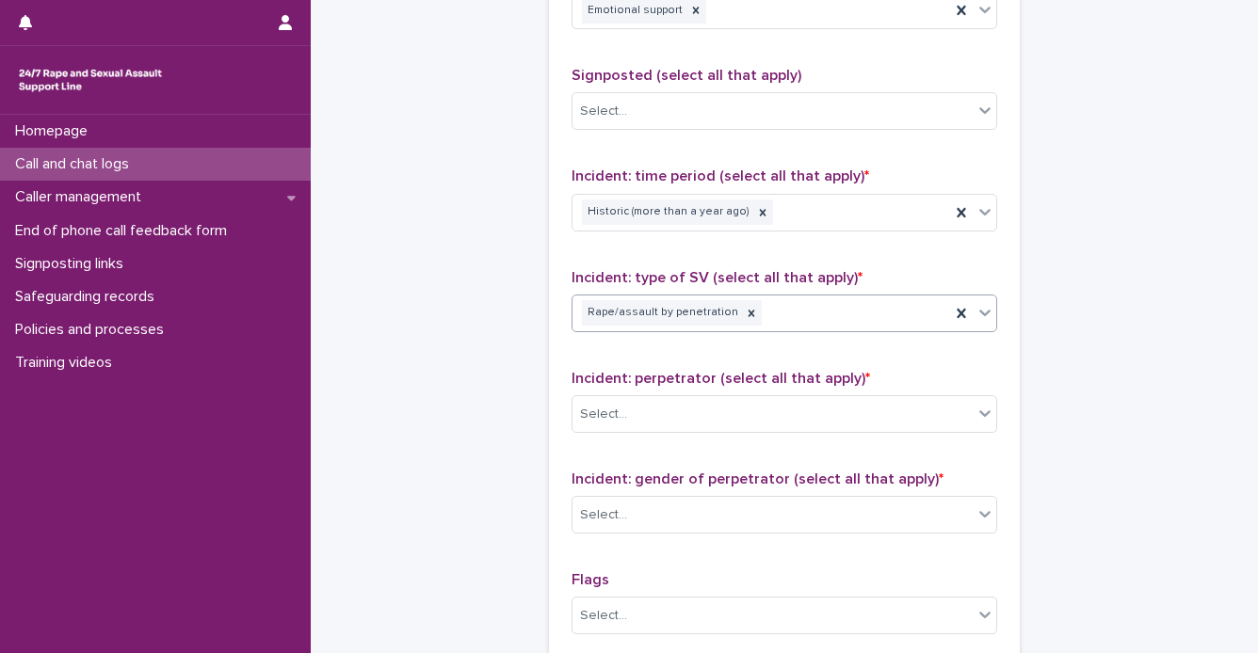
click at [979, 314] on icon at bounding box center [984, 312] width 19 height 19
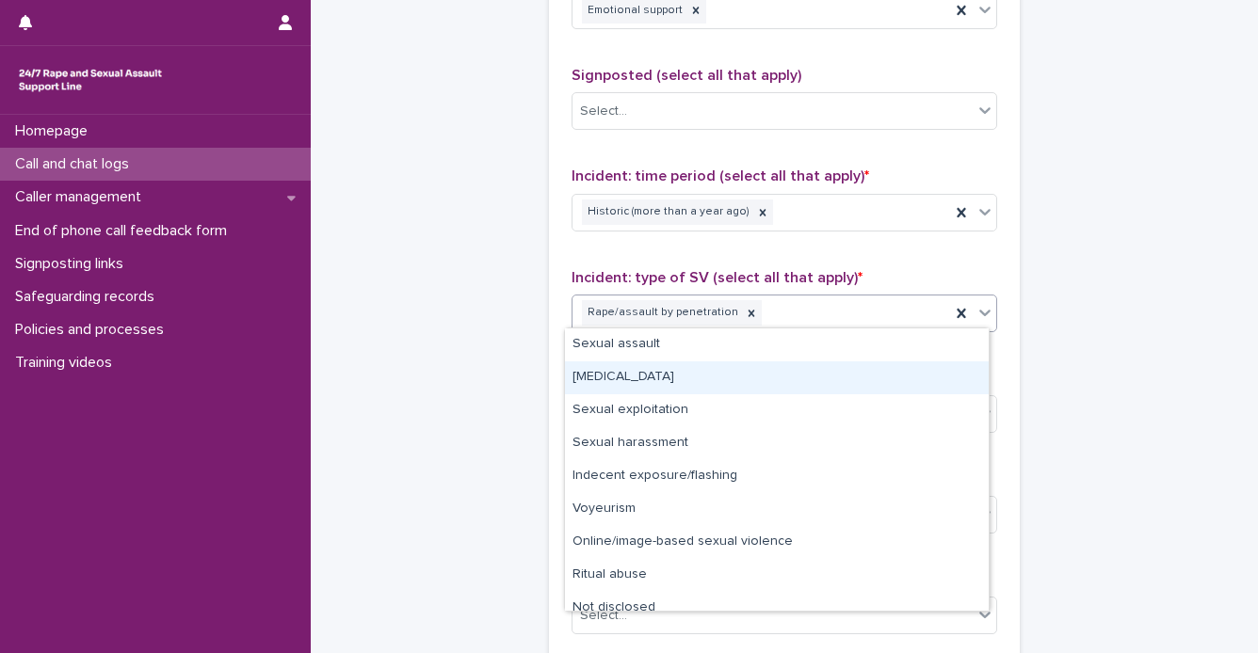
click at [953, 389] on div "[MEDICAL_DATA]" at bounding box center [777, 378] width 424 height 33
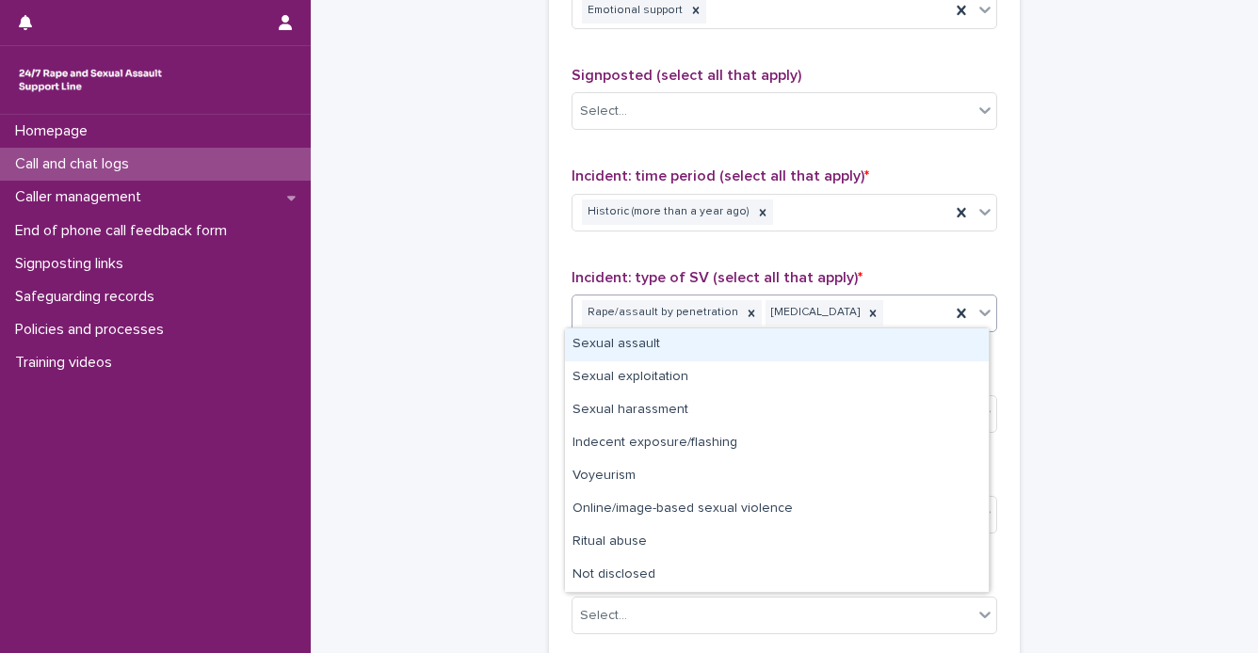
click at [981, 325] on div at bounding box center [973, 314] width 46 height 36
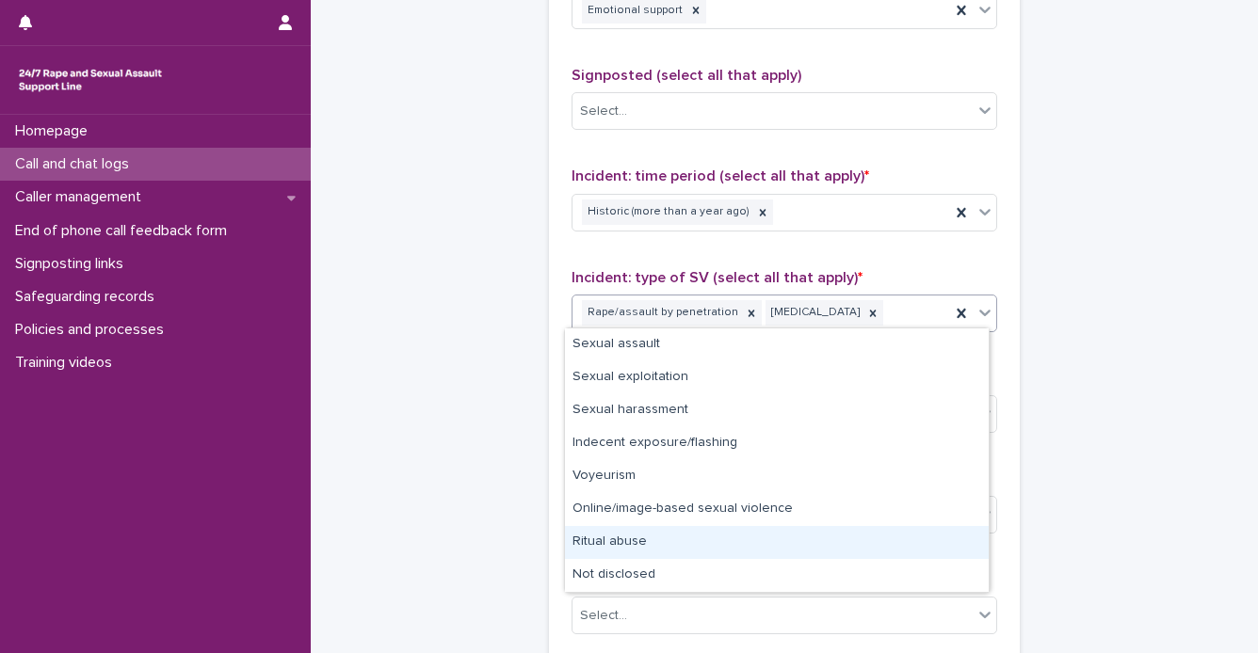
click at [944, 546] on div "Ritual abuse" at bounding box center [777, 542] width 424 height 33
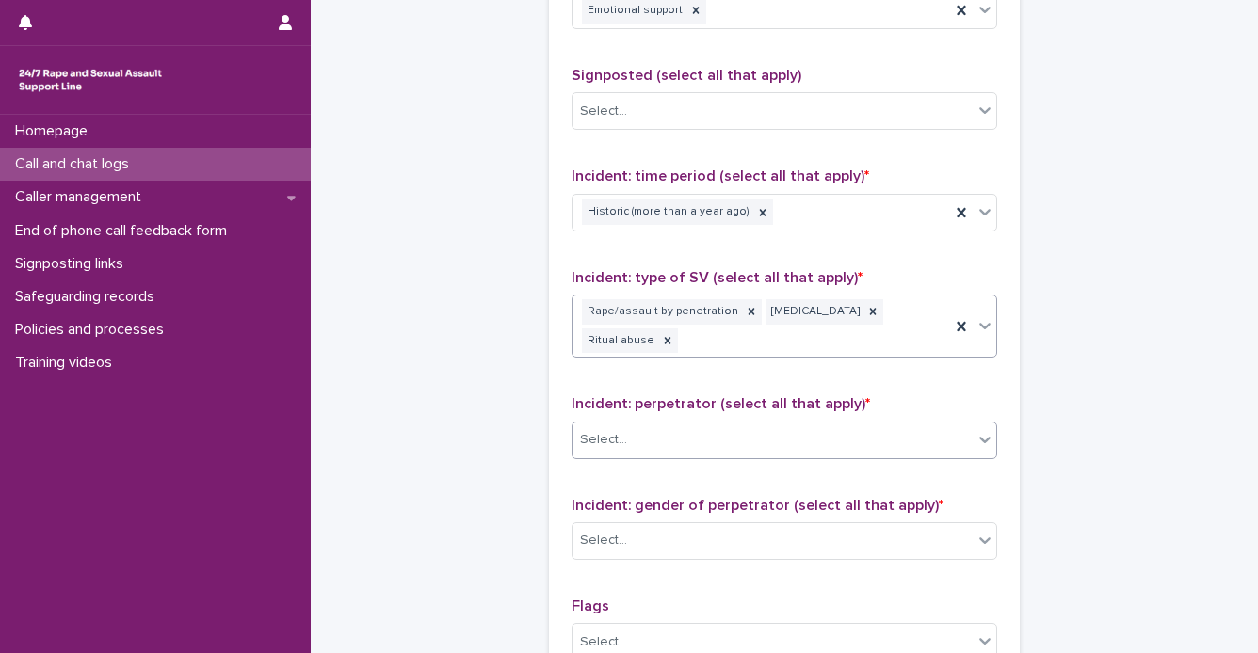
click at [975, 430] on icon at bounding box center [984, 439] width 19 height 19
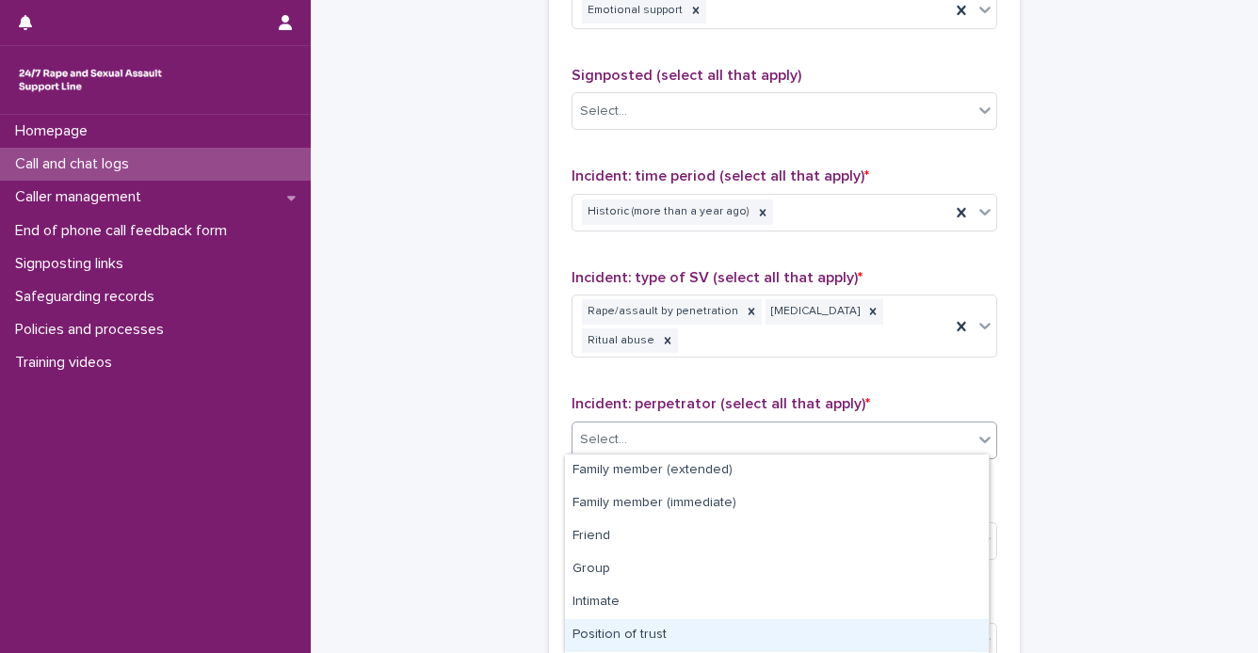
click at [896, 636] on div "Position of trust" at bounding box center [777, 636] width 424 height 33
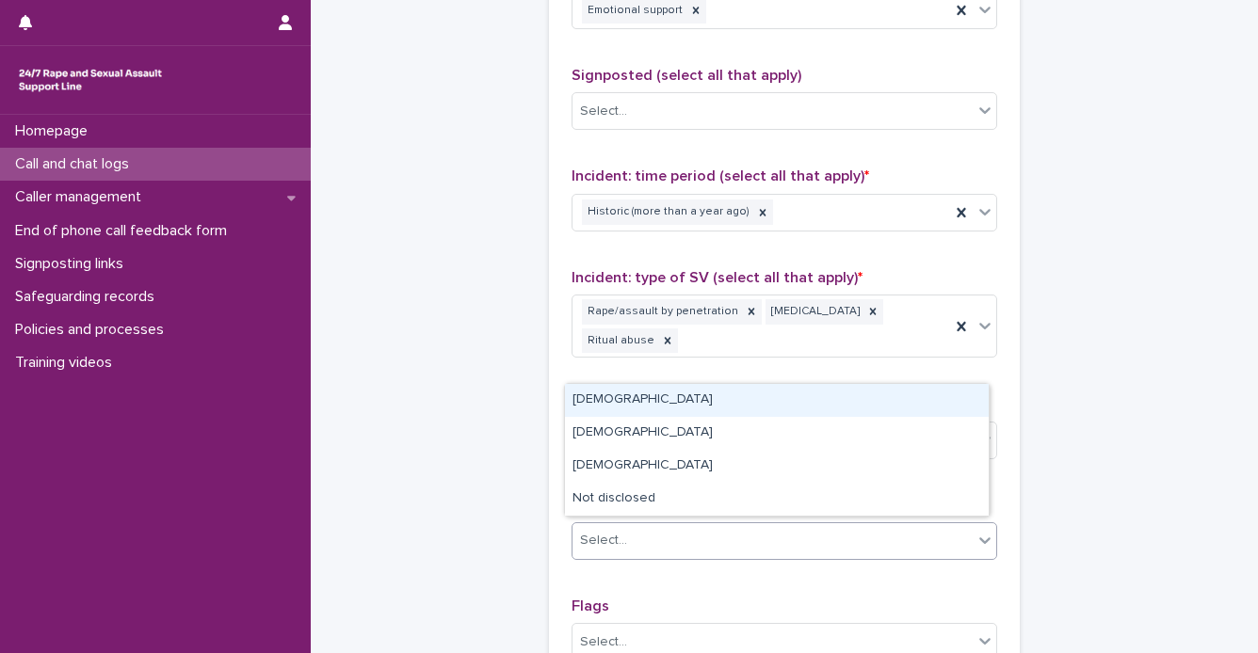
click at [973, 531] on span at bounding box center [973, 541] width 1 height 21
click at [874, 404] on div "[DEMOGRAPHIC_DATA]" at bounding box center [777, 400] width 424 height 33
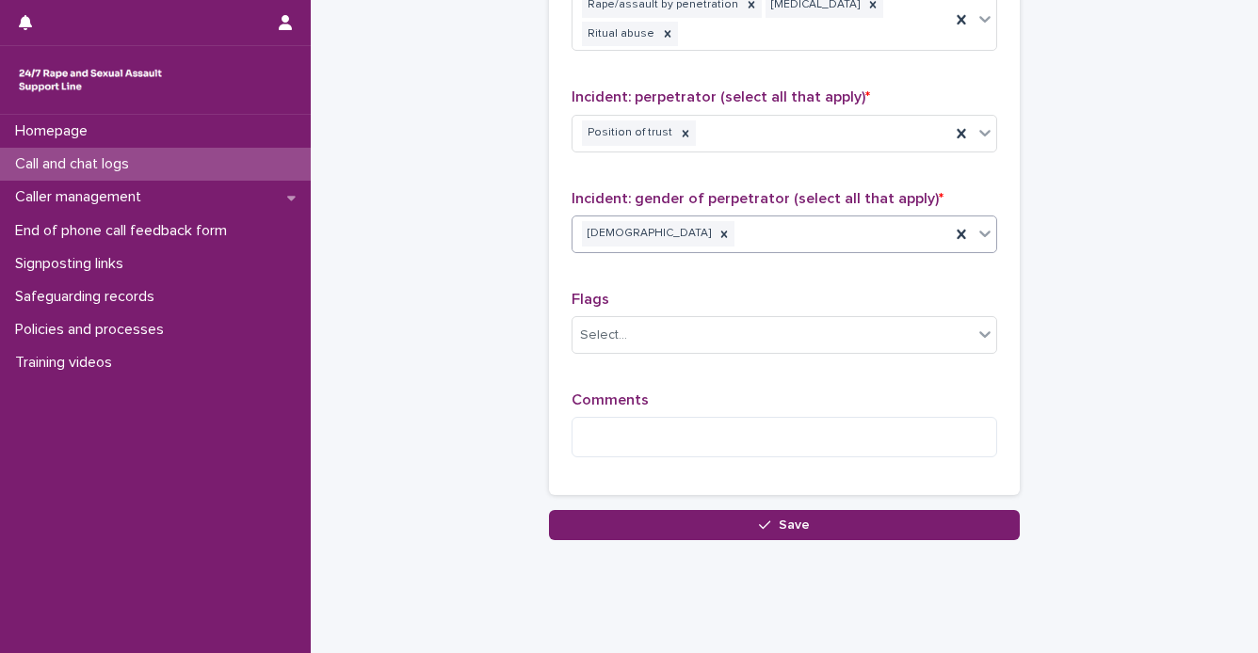
scroll to position [1553, 0]
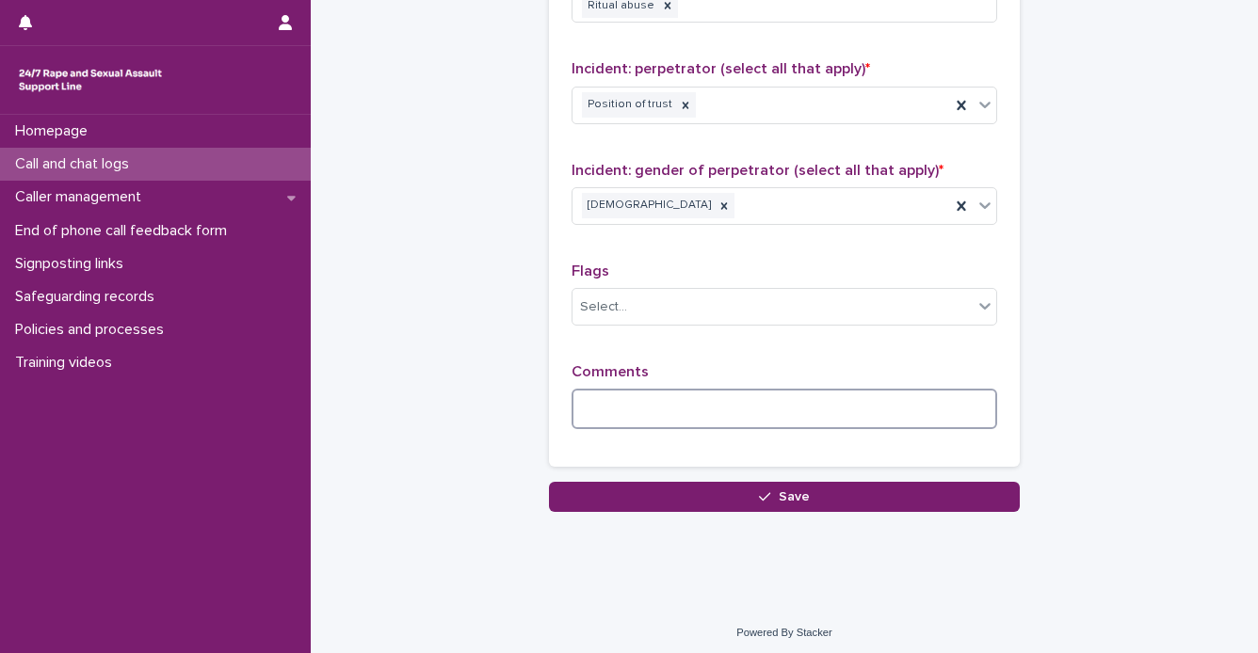
click at [910, 415] on textarea at bounding box center [784, 409] width 426 height 40
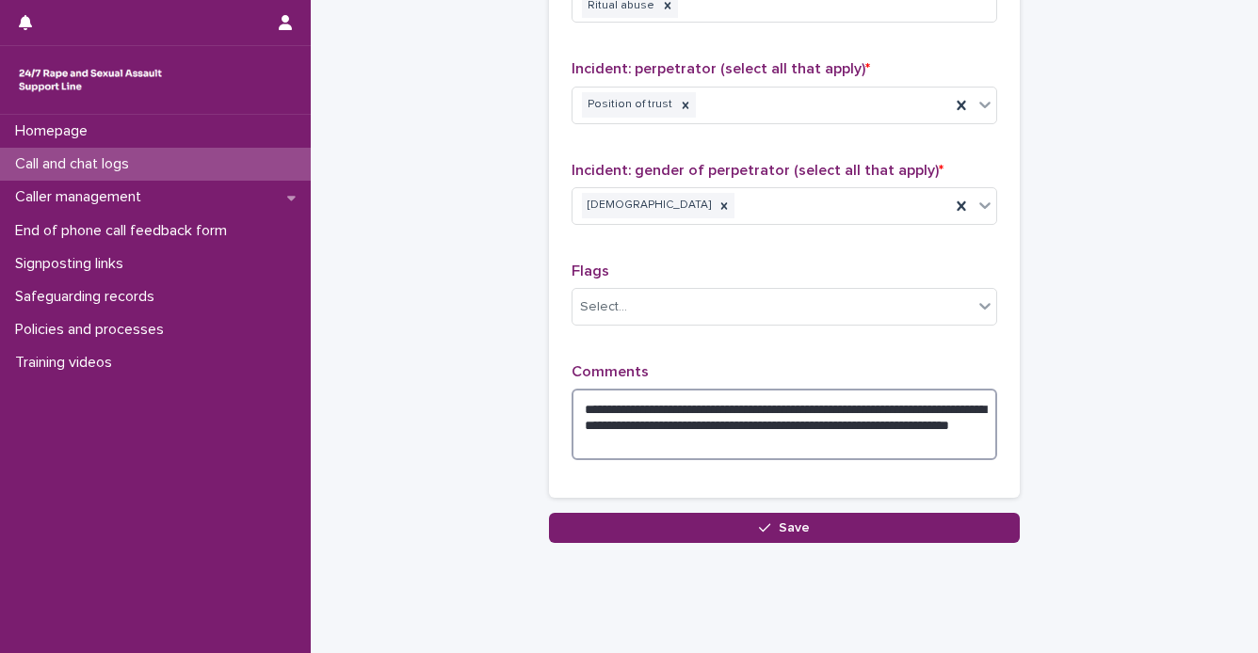
click at [845, 439] on textarea "**********" at bounding box center [784, 425] width 426 height 72
type textarea "**********"
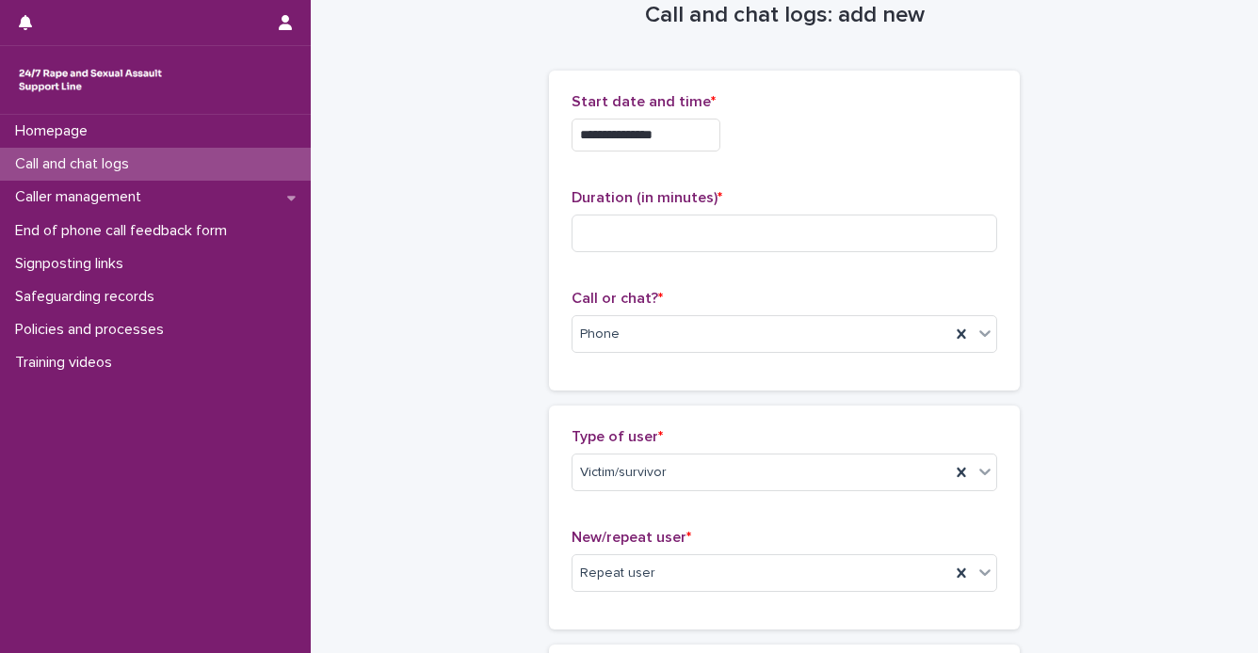
scroll to position [0, 0]
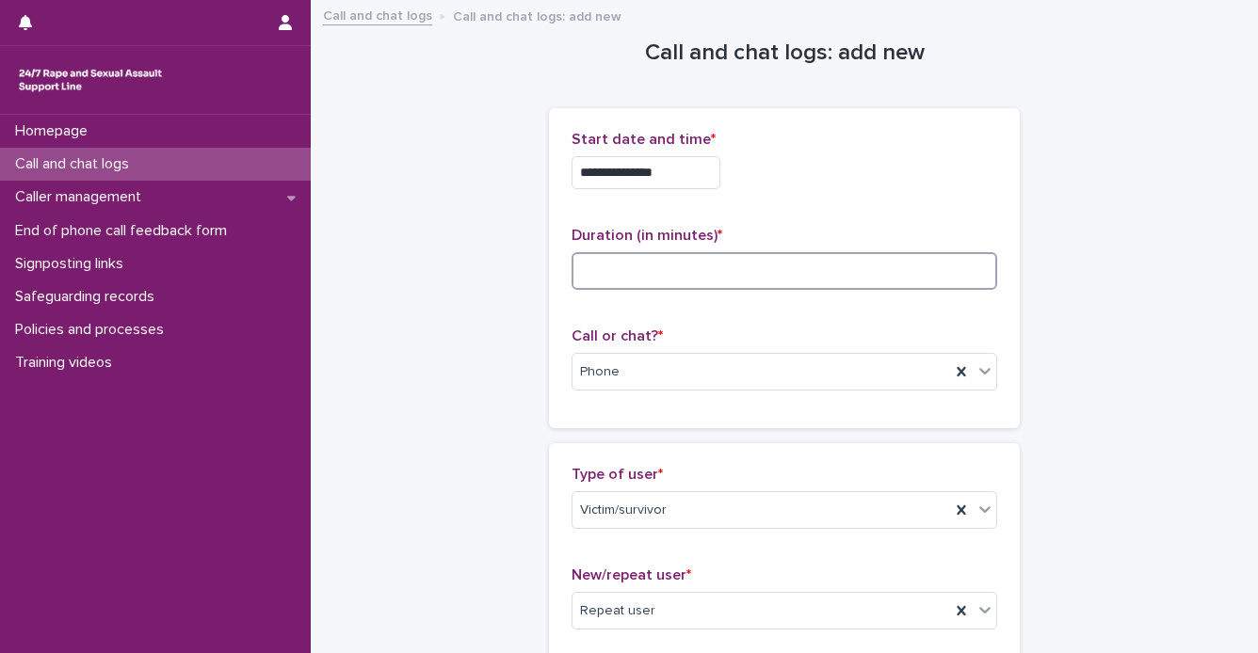
click at [709, 266] on input at bounding box center [784, 271] width 426 height 38
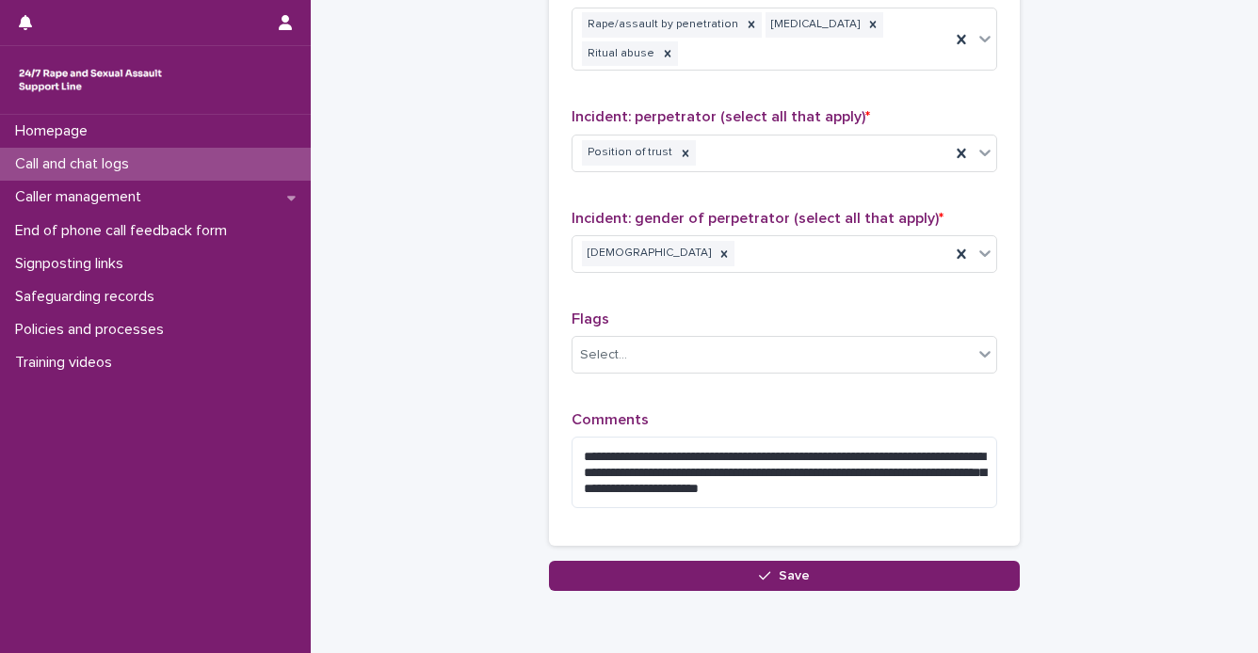
scroll to position [1578, 0]
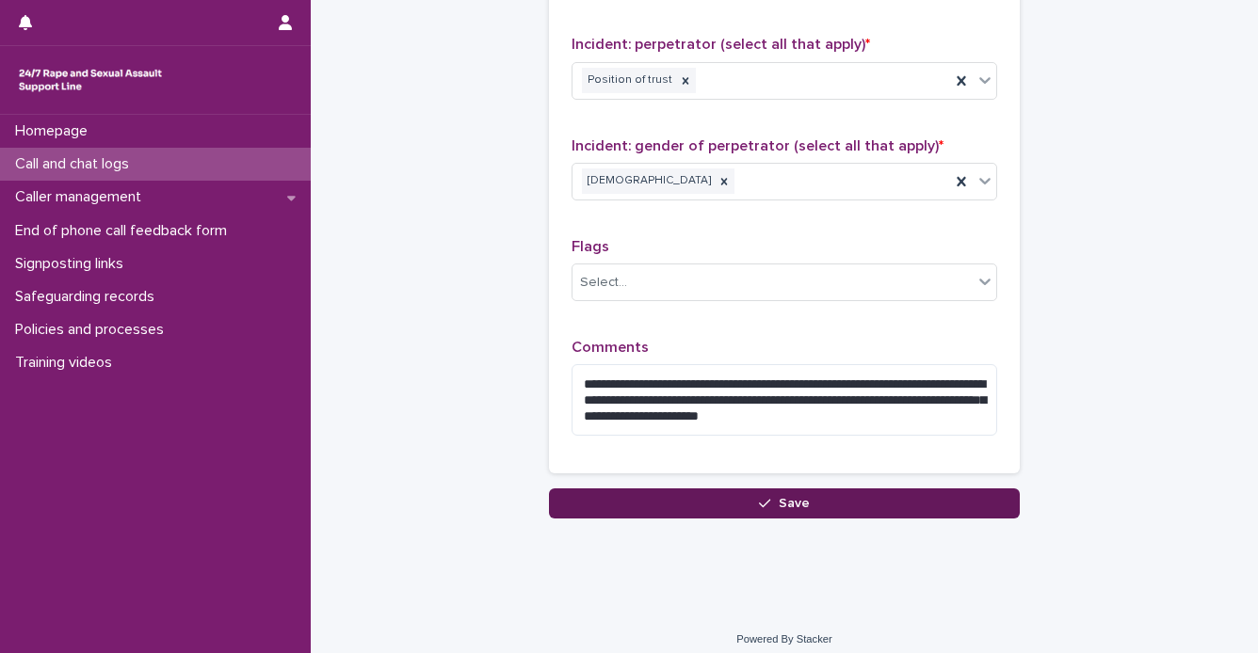
type input "**"
click at [851, 499] on button "Save" at bounding box center [784, 504] width 471 height 30
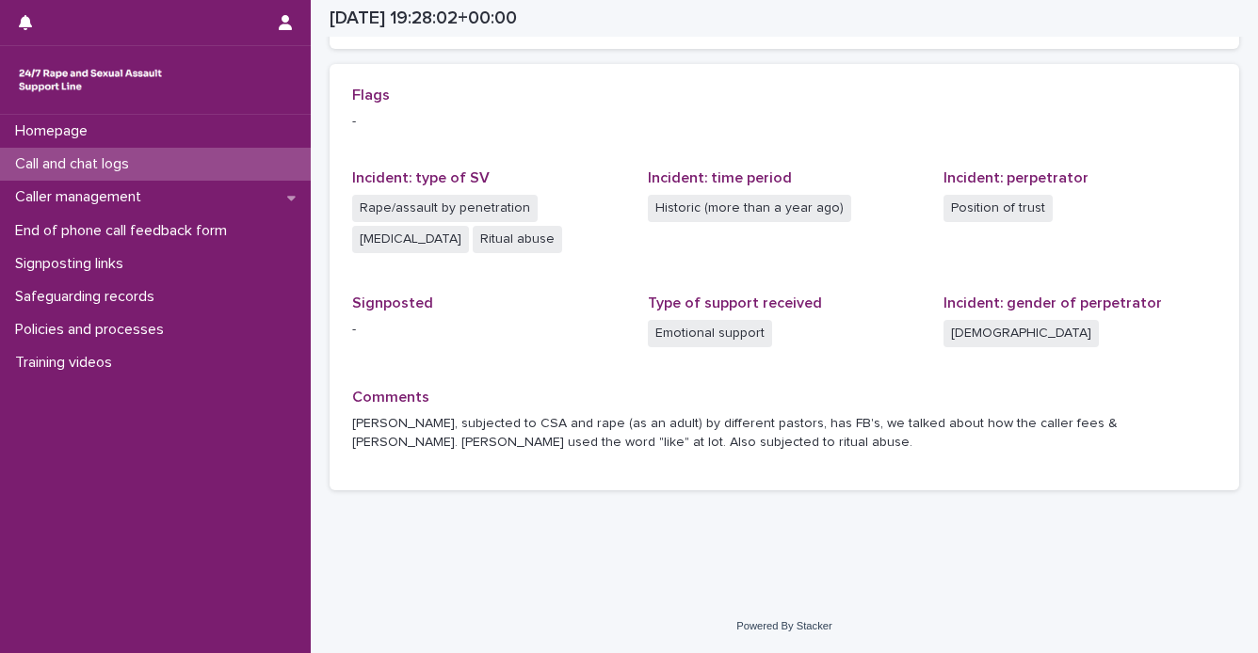
scroll to position [396, 0]
